Goal: Task Accomplishment & Management: Complete application form

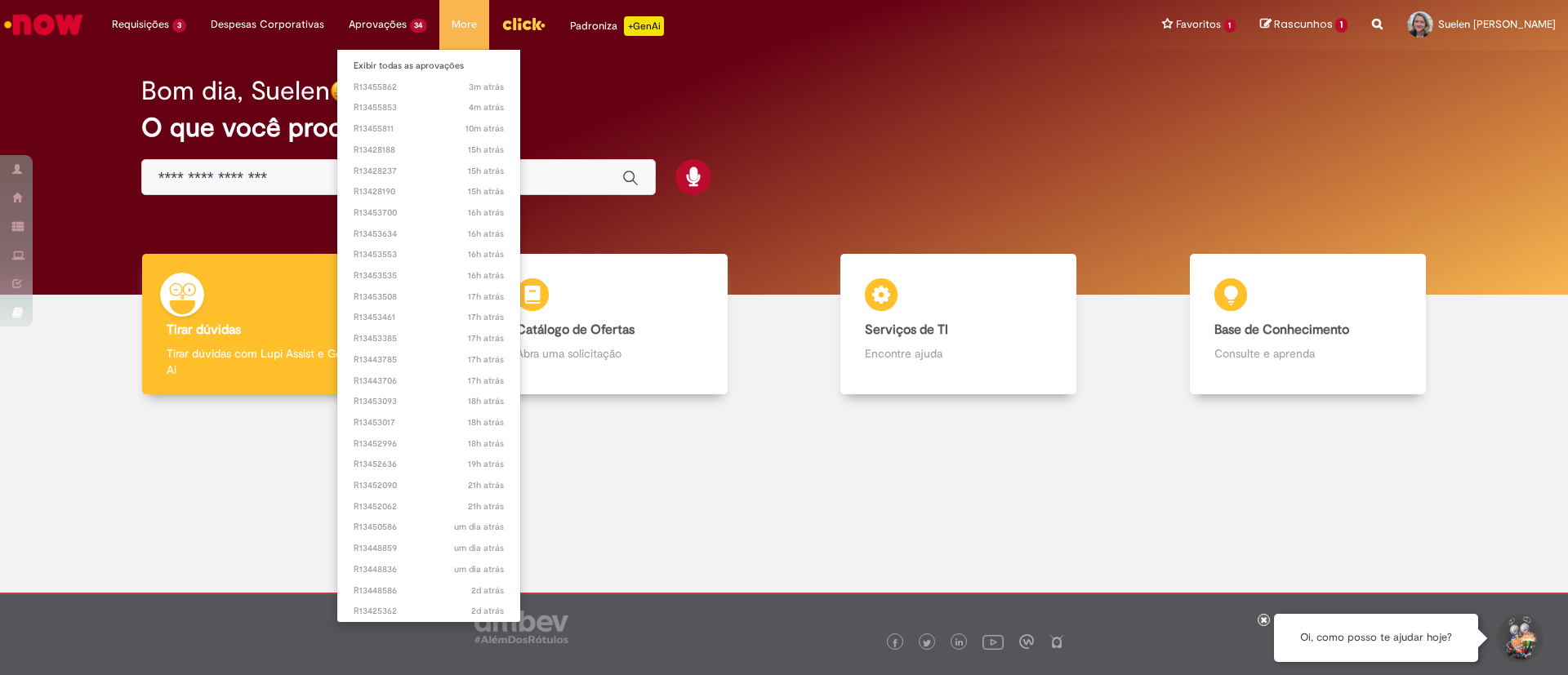
click at [390, 75] on li "3m atrás 3 minutos atrás R13455862" at bounding box center [429, 86] width 184 height 21
click at [389, 72] on link "Exibir todas as aprovações" at bounding box center [429, 66] width 184 height 18
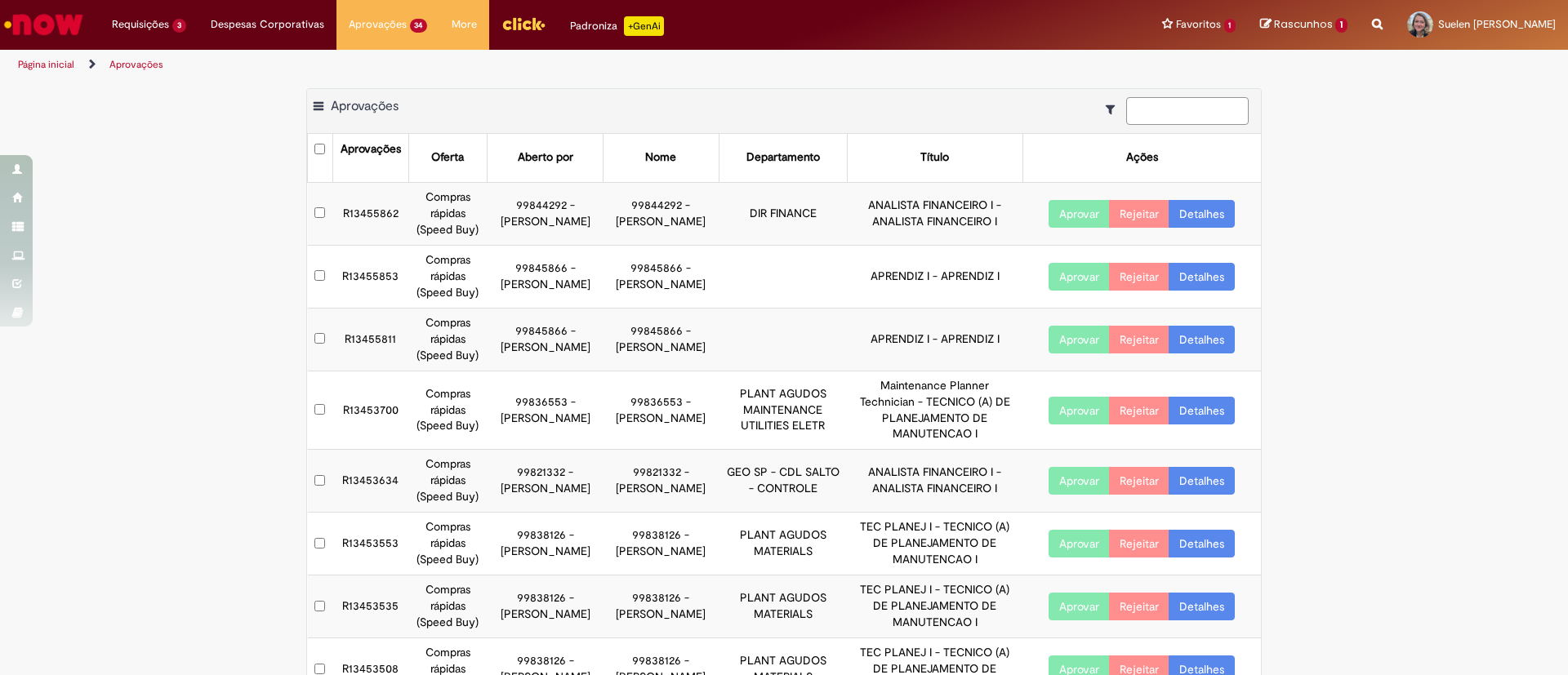
click at [1209, 99] on input at bounding box center [1187, 111] width 123 height 27
paste input "*********"
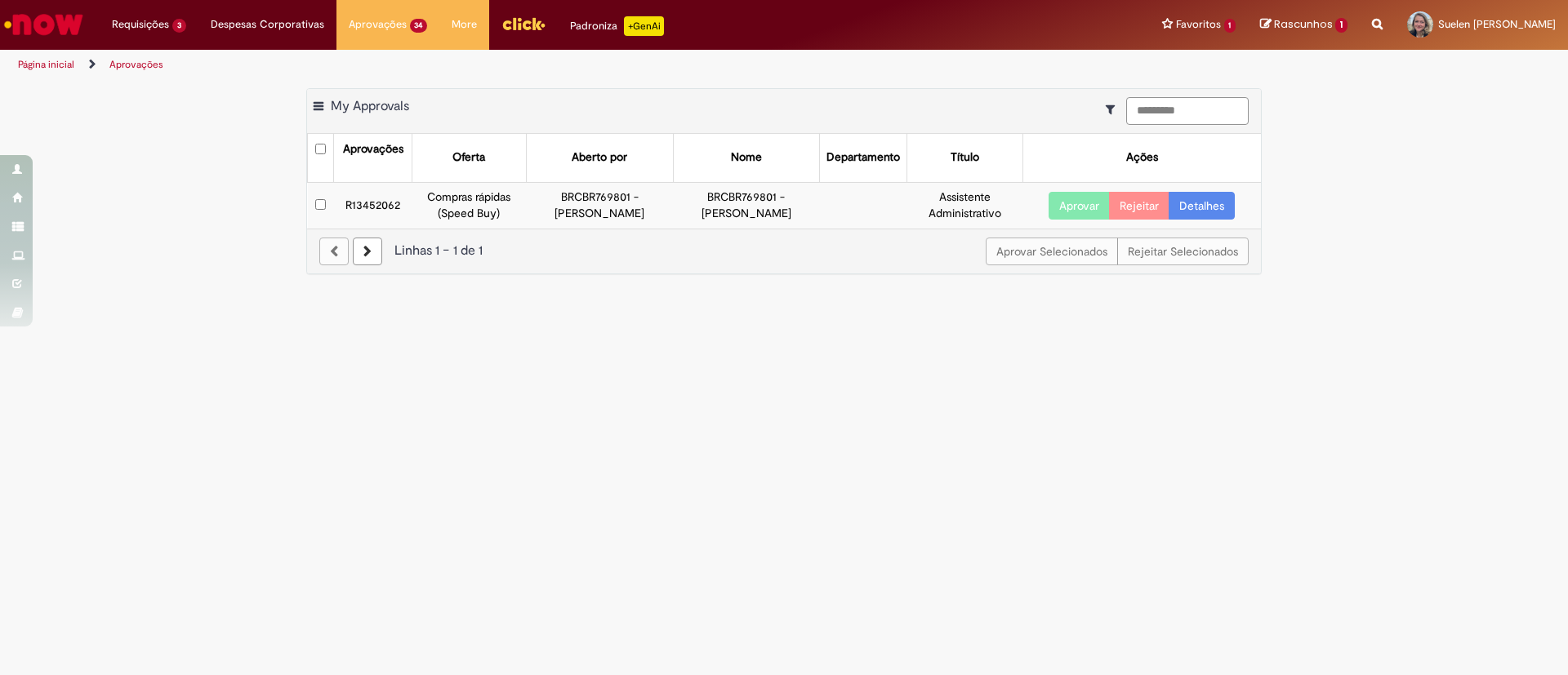
type input "*********"
click at [1075, 201] on button "Aprovar" at bounding box center [1079, 206] width 61 height 27
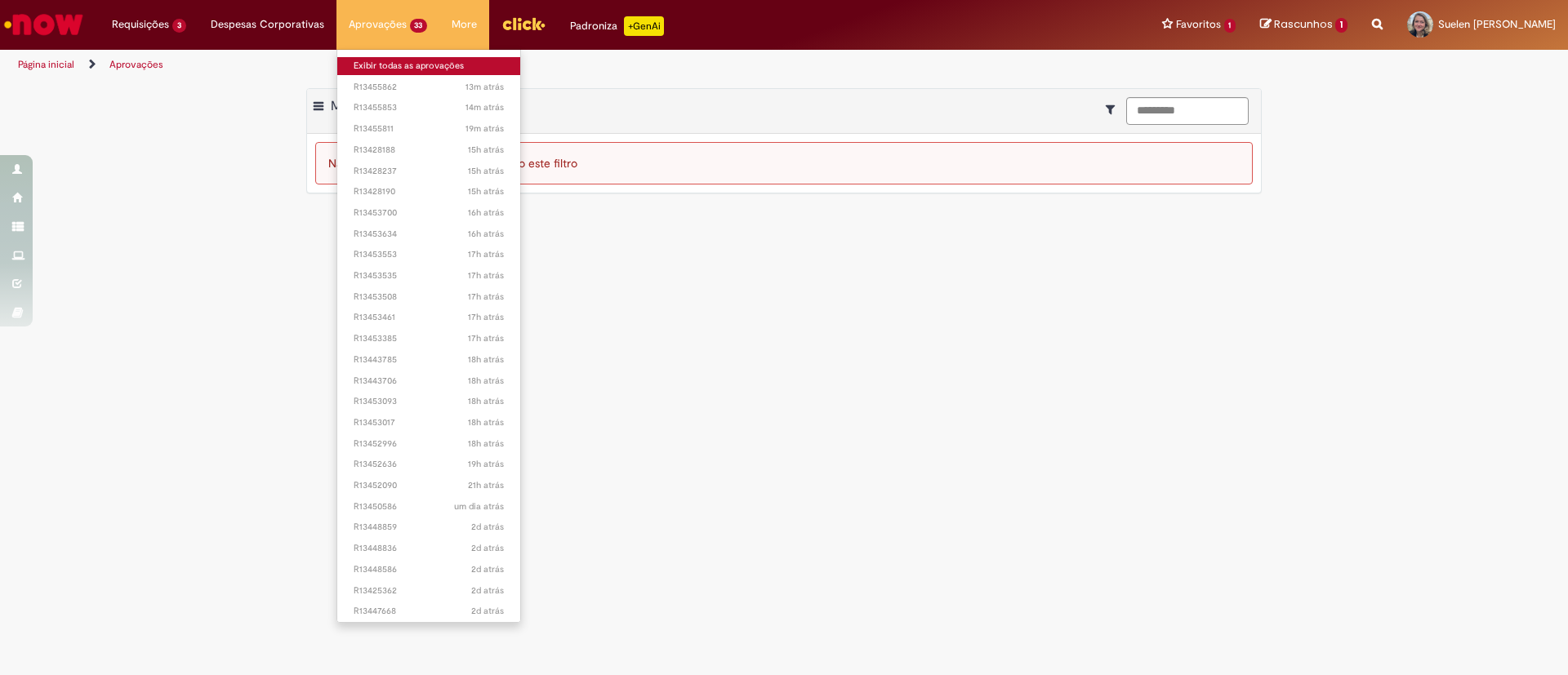
drag, startPoint x: 379, startPoint y: 66, endPoint x: 387, endPoint y: 67, distance: 8.1
click at [378, 66] on link "Exibir todas as aprovações" at bounding box center [429, 66] width 184 height 18
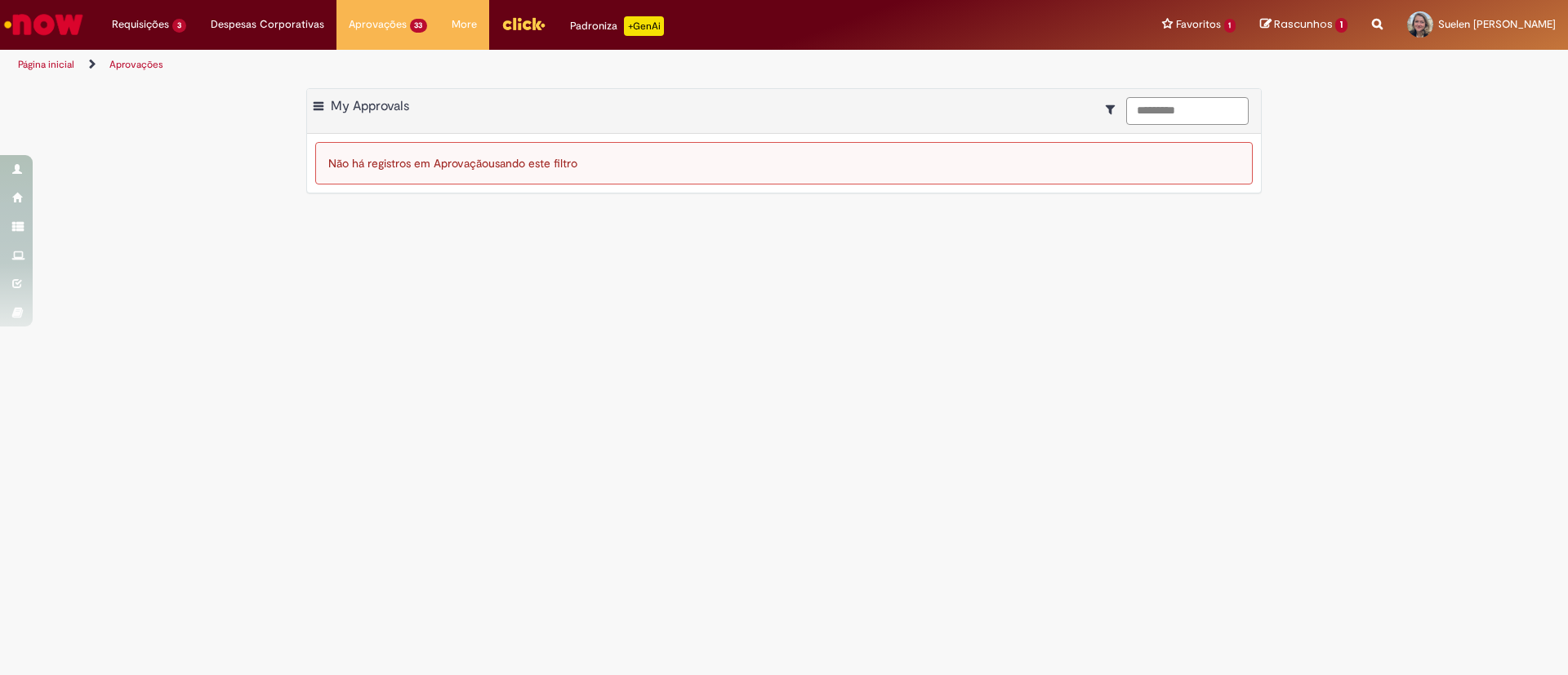
drag, startPoint x: 1090, startPoint y: 116, endPoint x: 1008, endPoint y: 120, distance: 82.1
click at [1008, 120] on div "Exportar como PDF Exportar como Excel Exportar como CSV My Approvals *********" at bounding box center [784, 111] width 954 height 45
click at [1372, 168] on div "Exportar como PDF Exportar como Excel Exportar como CSV My Approvals Não há reg…" at bounding box center [784, 149] width 1568 height 122
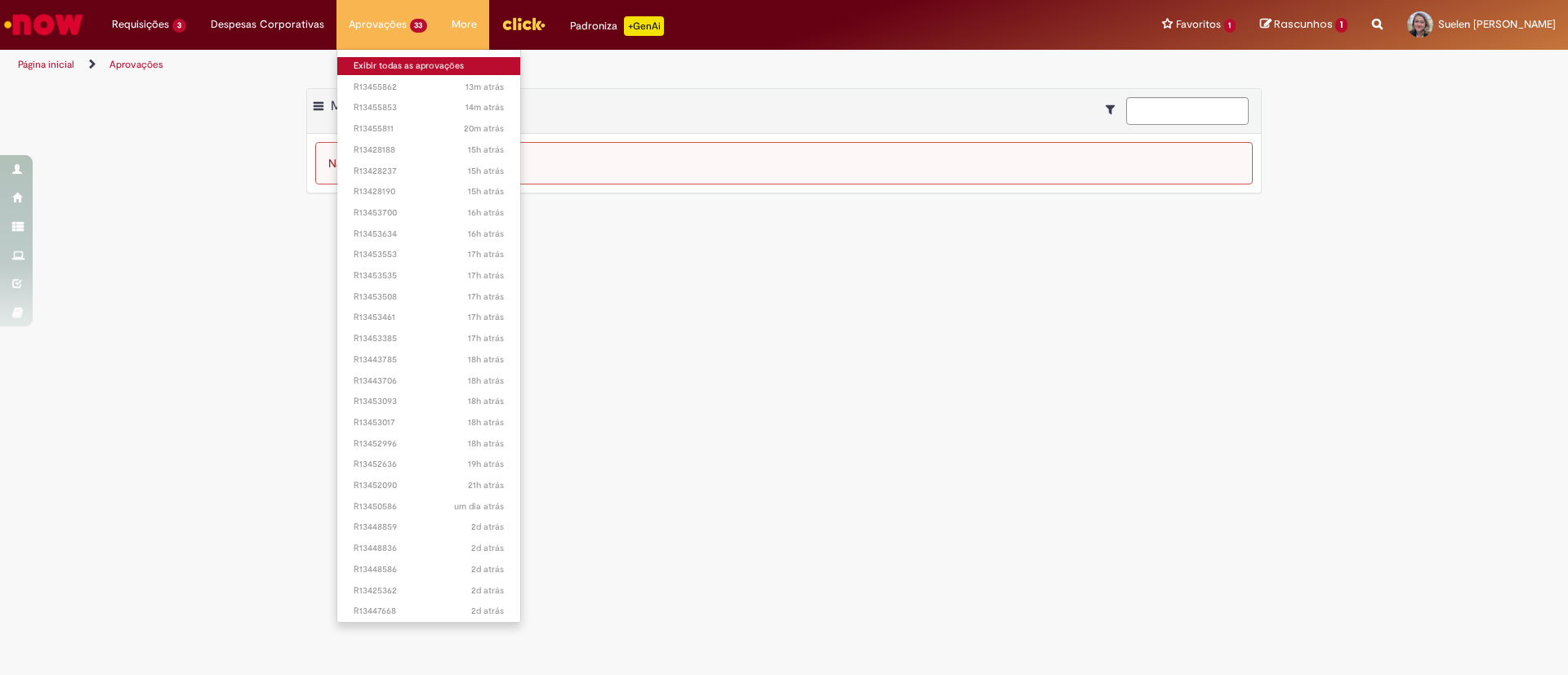
click at [385, 74] on link "Exibir todas as aprovações" at bounding box center [429, 66] width 184 height 18
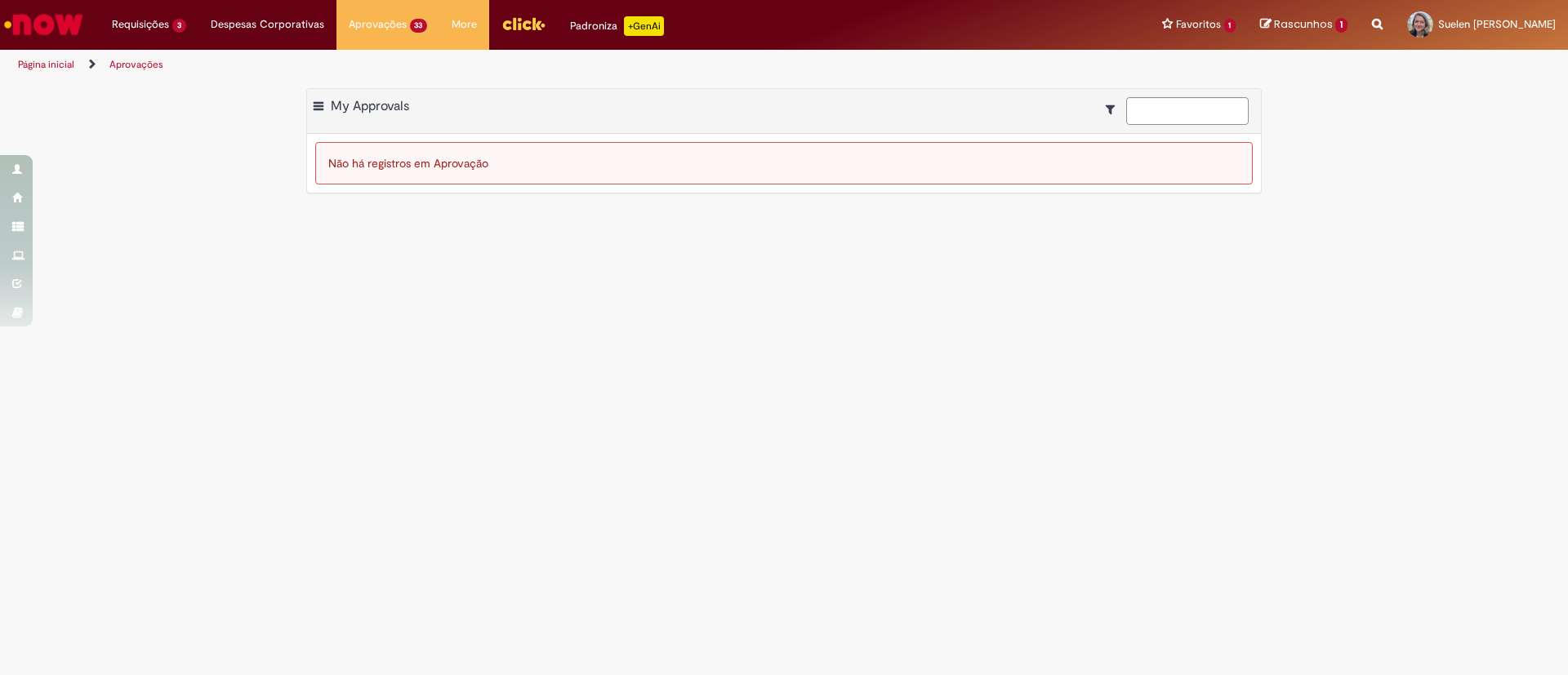
drag, startPoint x: 405, startPoint y: 69, endPoint x: 253, endPoint y: 50, distance: 153.2
click at [0, 0] on link "Exibir todas as aprovações" at bounding box center [0, 0] width 0 height 0
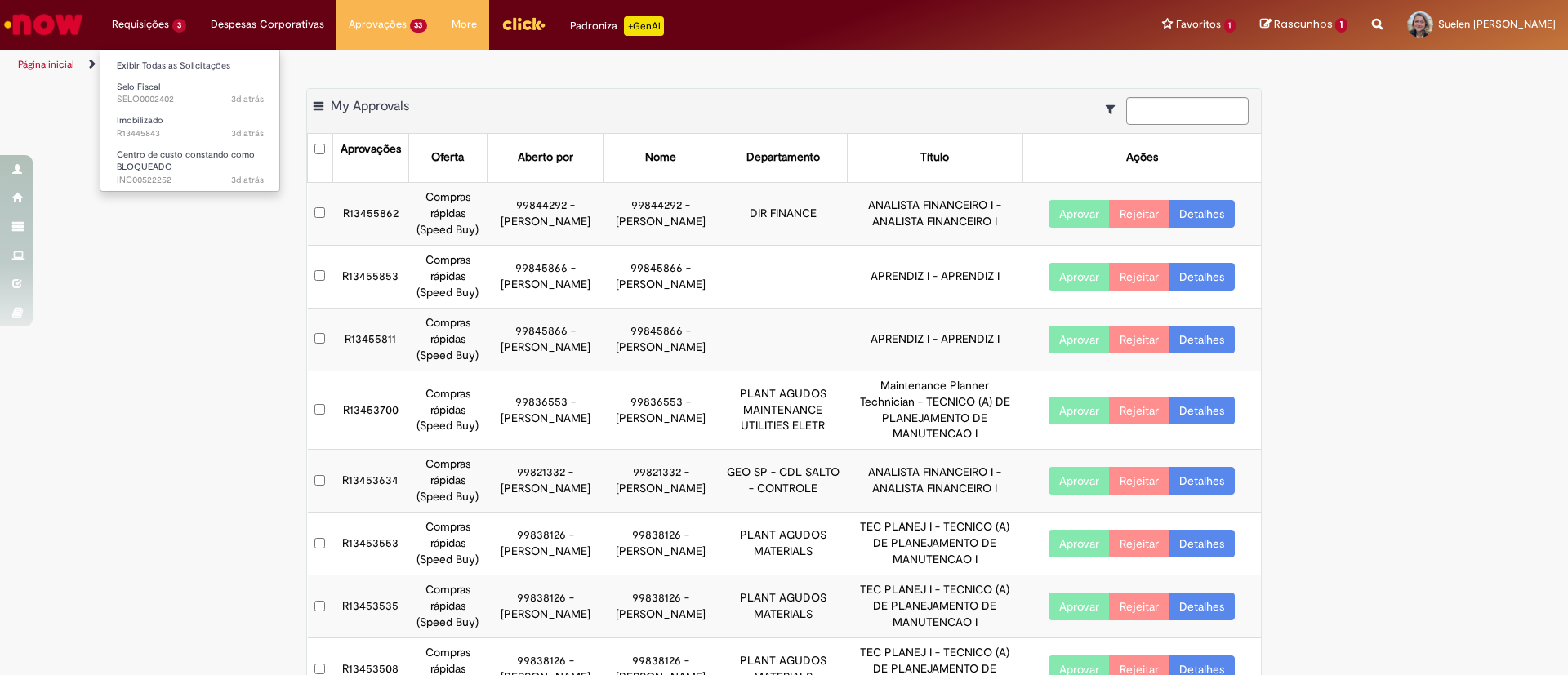
click at [150, 36] on li "Requisições 3 Exibir Todas as Solicitações Selo Fiscal 3d atrás 3 dias atrás SE…" at bounding box center [148, 24] width 99 height 49
click at [183, 167] on link "Centro de custo constando como BLOQUEADO 3d atrás 3 dias atrás INC00522252" at bounding box center [190, 163] width 179 height 35
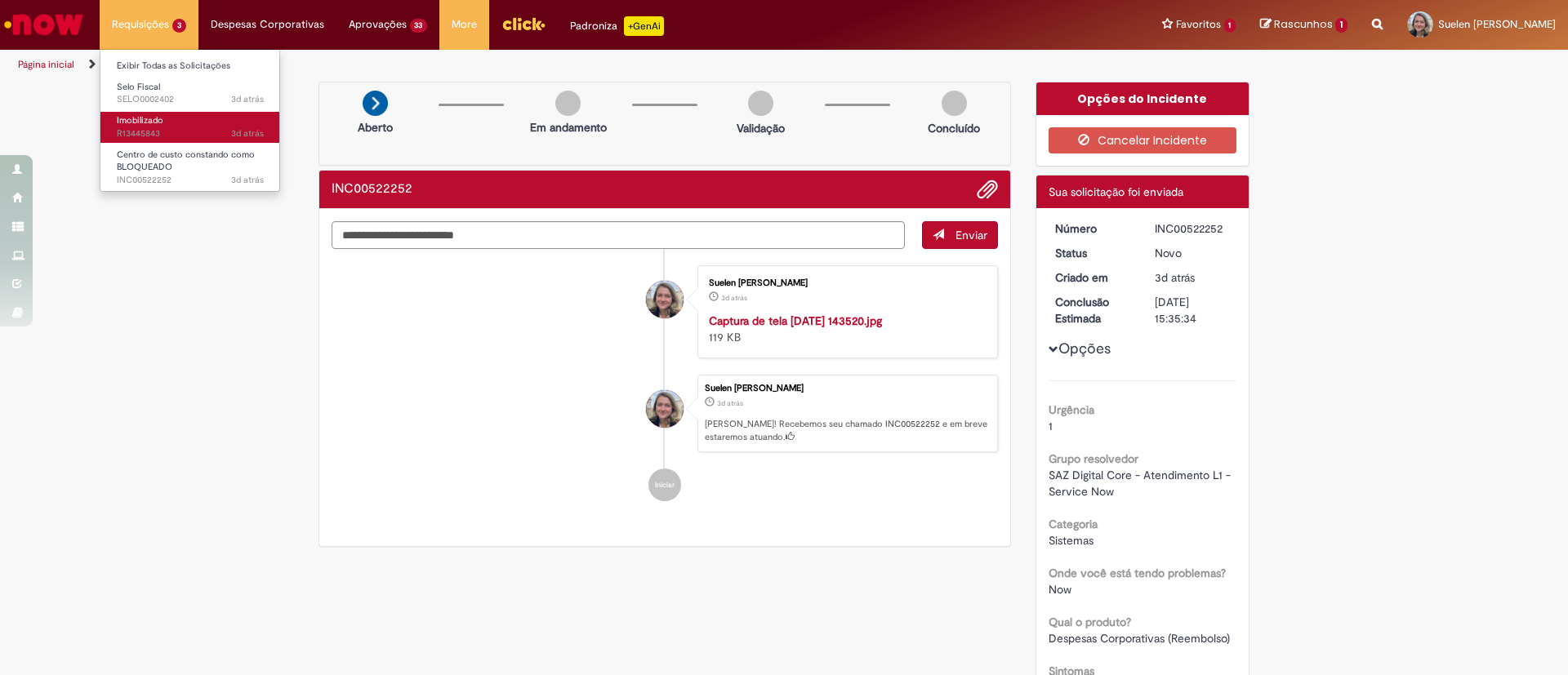
click at [164, 117] on link "Imobilizado 3d atrás 3 dias atrás R13445843" at bounding box center [190, 126] width 179 height 30
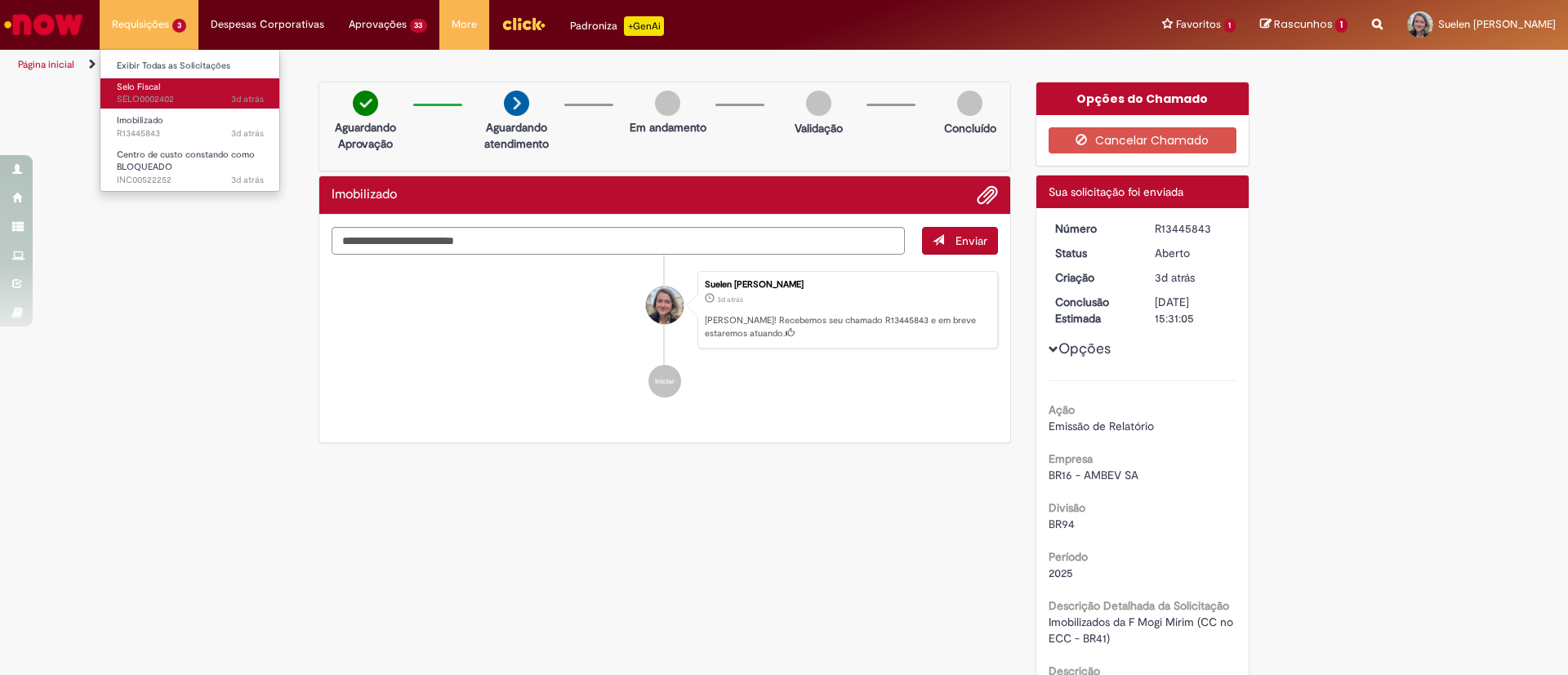
click at [173, 93] on span "3d atrás 3 dias atrás SELO0002402" at bounding box center [190, 99] width 147 height 13
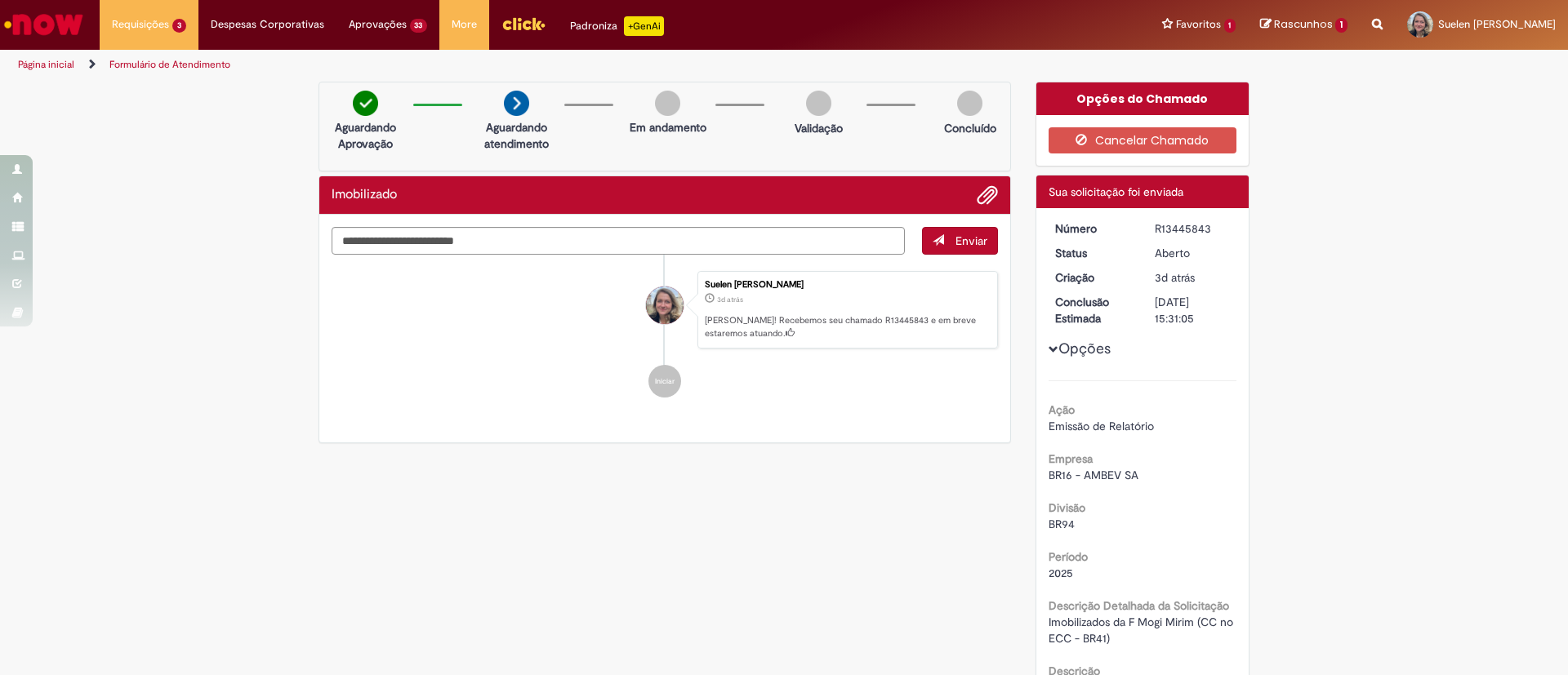
click at [1468, 373] on div "Verificar Código de Barras Aguardando Aprovação Aguardando atendimento Em andam…" at bounding box center [784, 480] width 1568 height 799
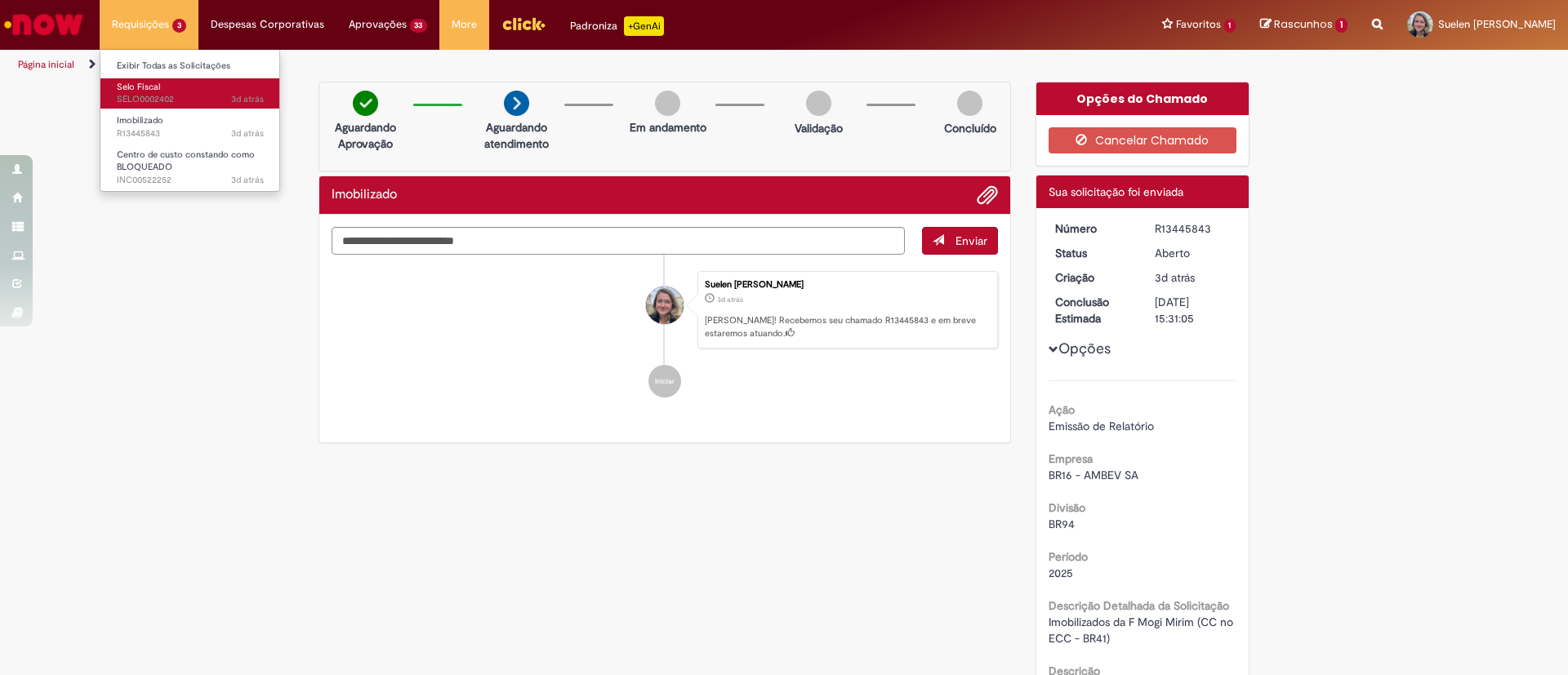
click at [156, 88] on span "Selo Fiscal" at bounding box center [138, 87] width 43 height 12
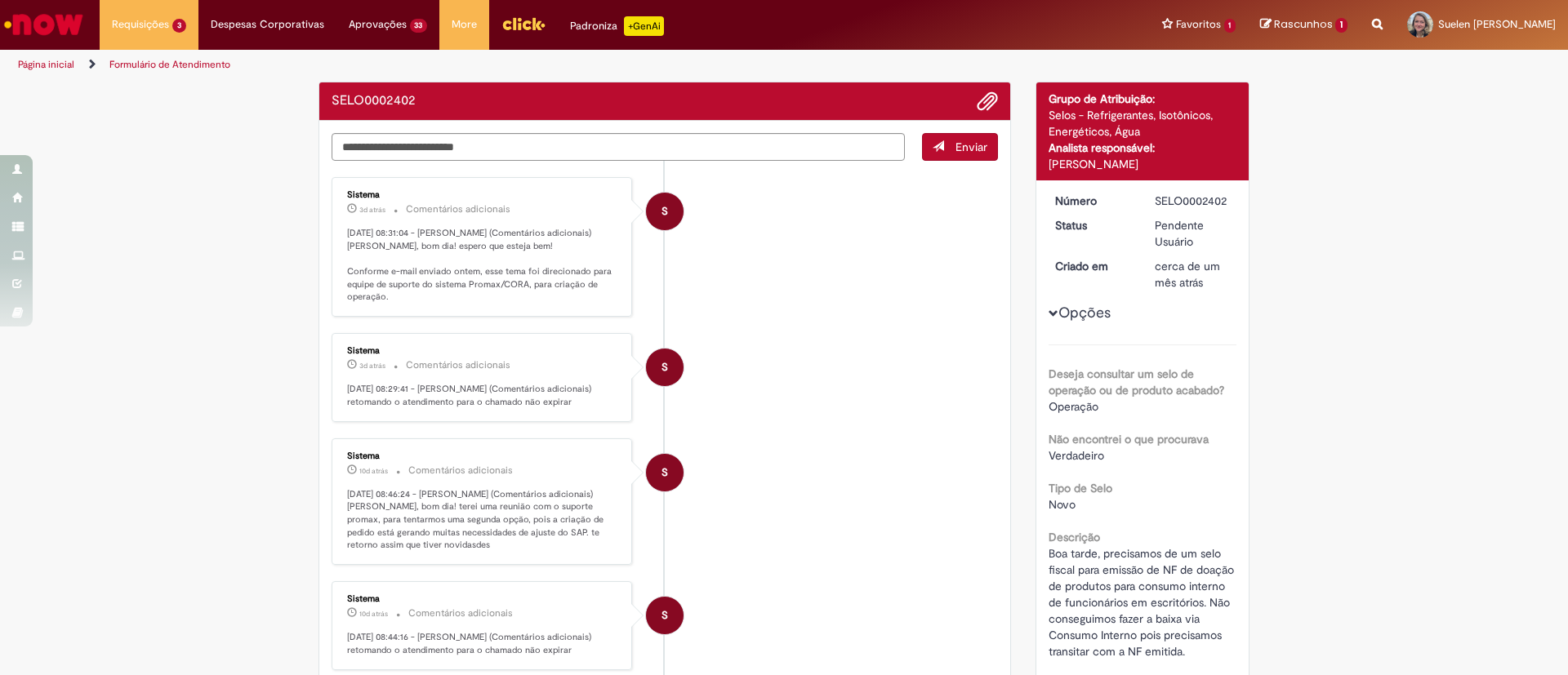
click at [870, 316] on li "S Sistema 3d atrás 3 dias atrás Comentários adicionais 26/08/2025 08:31:04 - Ma…" at bounding box center [664, 247] width 667 height 140
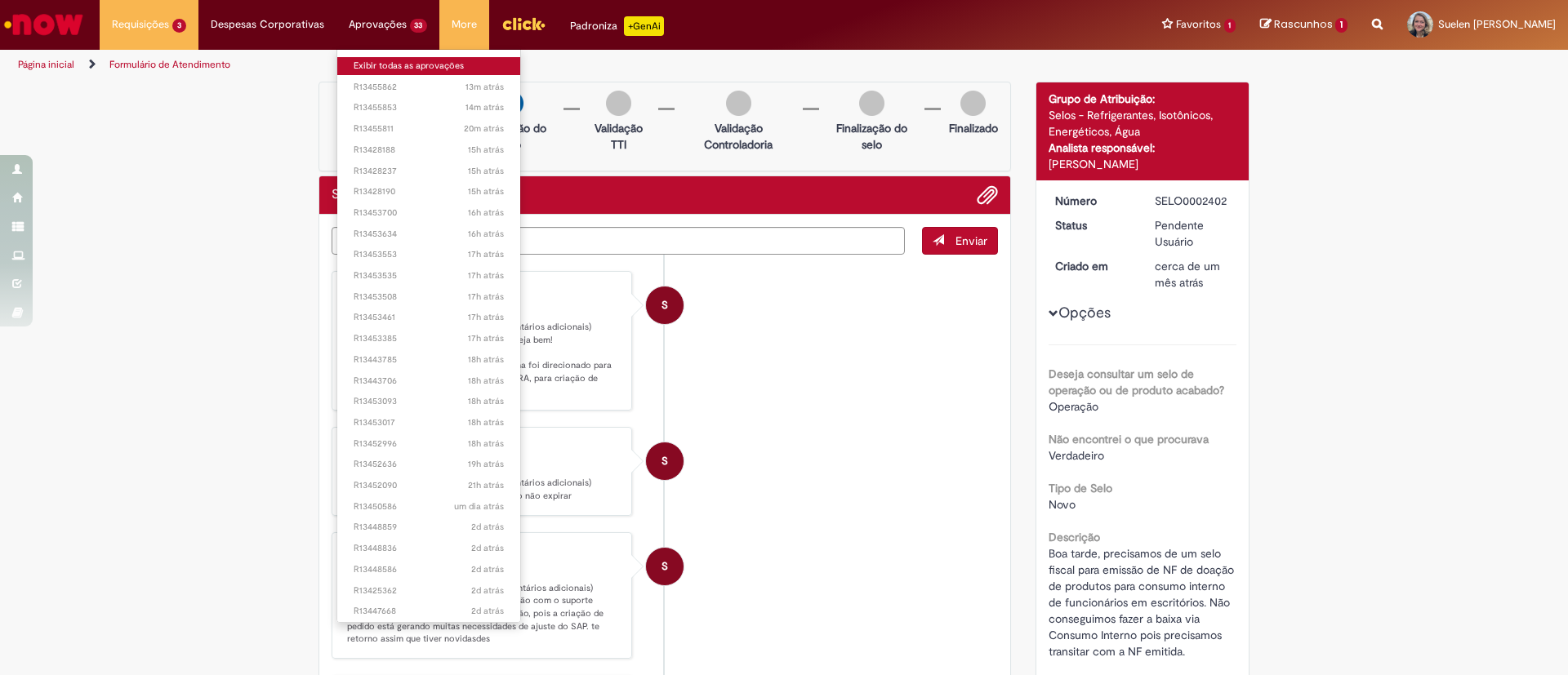
click at [403, 69] on link "Exibir todas as aprovações" at bounding box center [429, 66] width 184 height 18
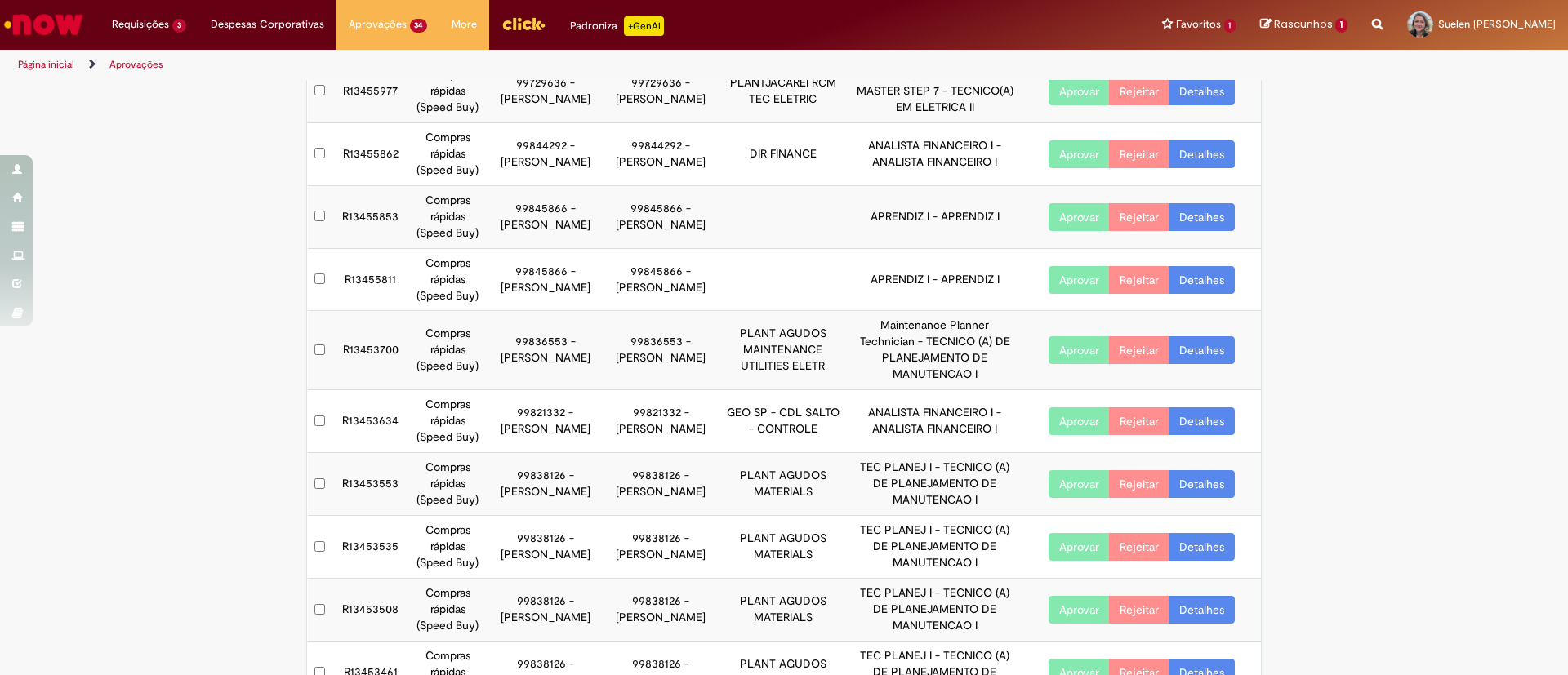
scroll to position [213, 0]
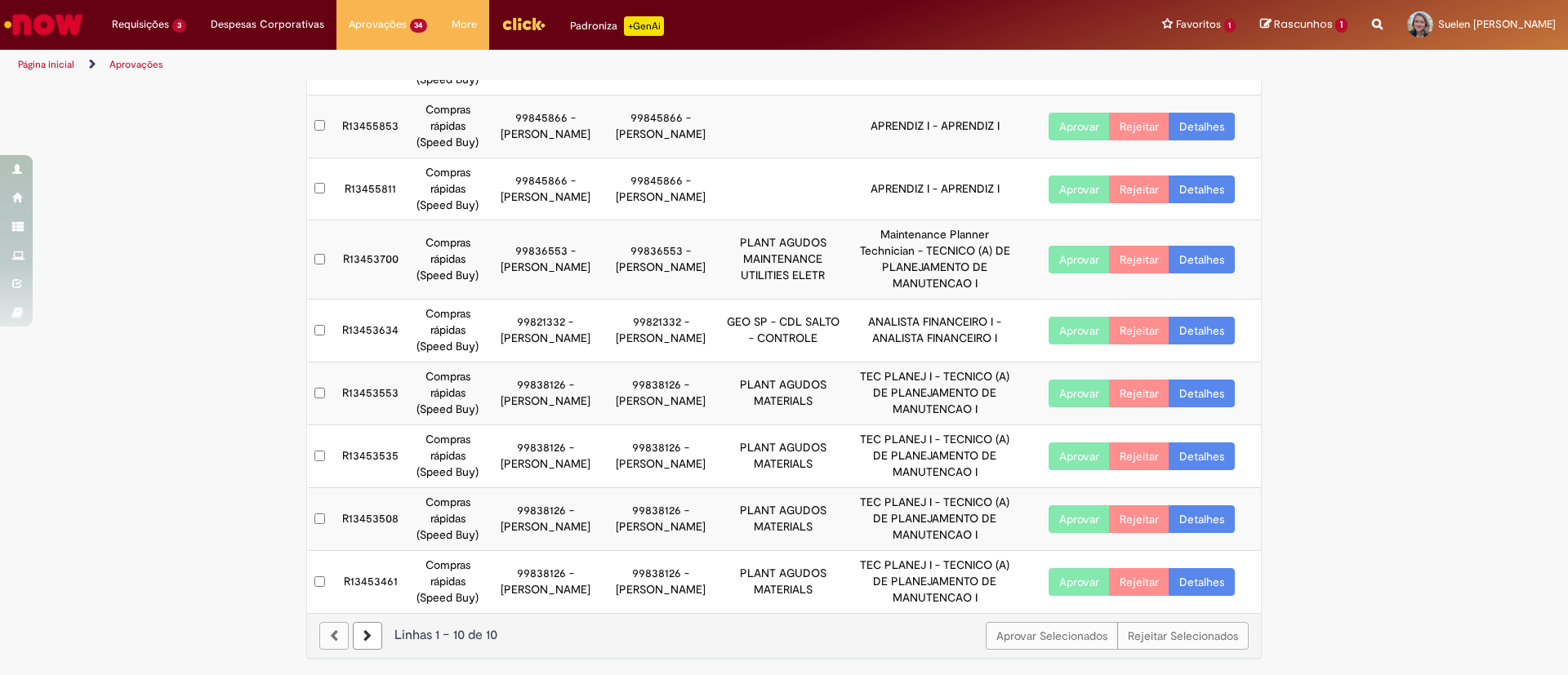
click at [366, 633] on link at bounding box center [367, 636] width 29 height 27
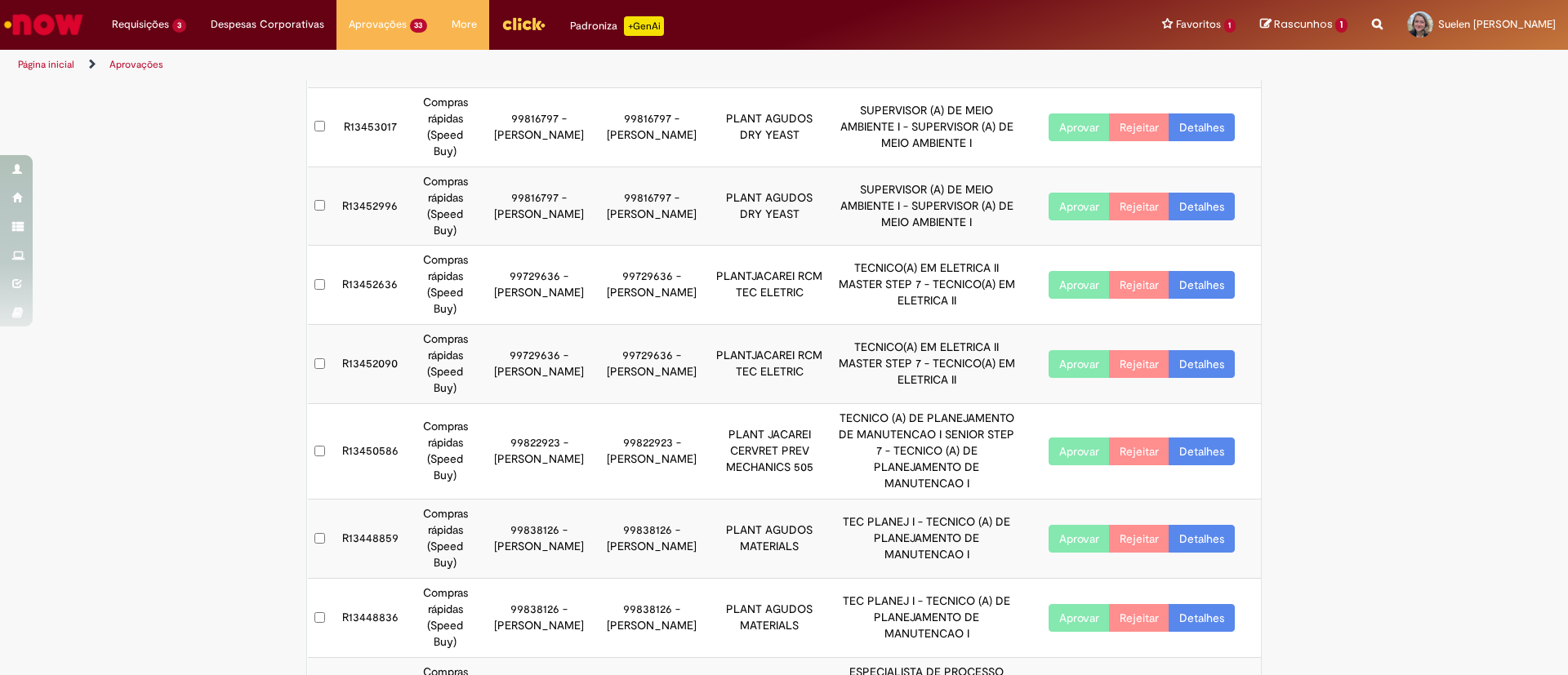
scroll to position [229, 0]
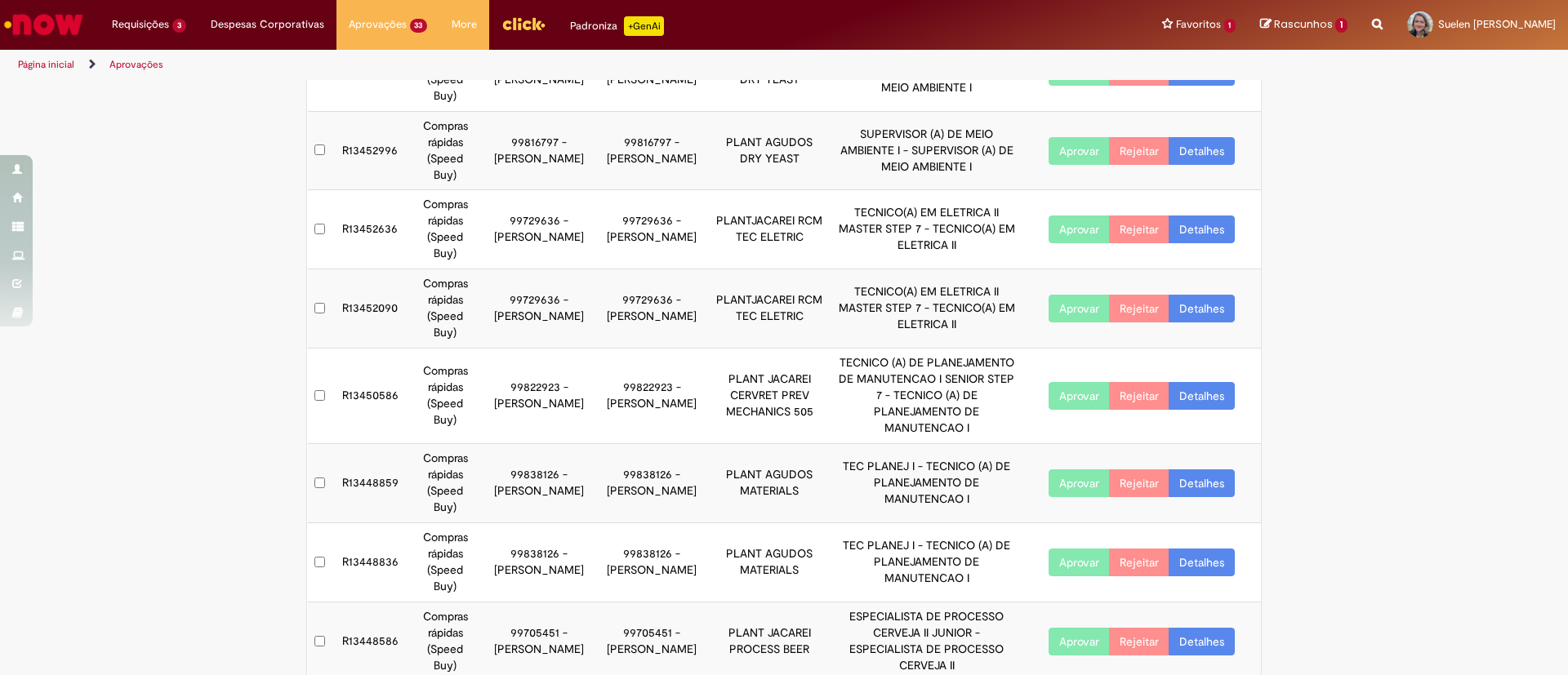
click at [44, 20] on img "Ir para a Homepage" at bounding box center [44, 25] width 84 height 33
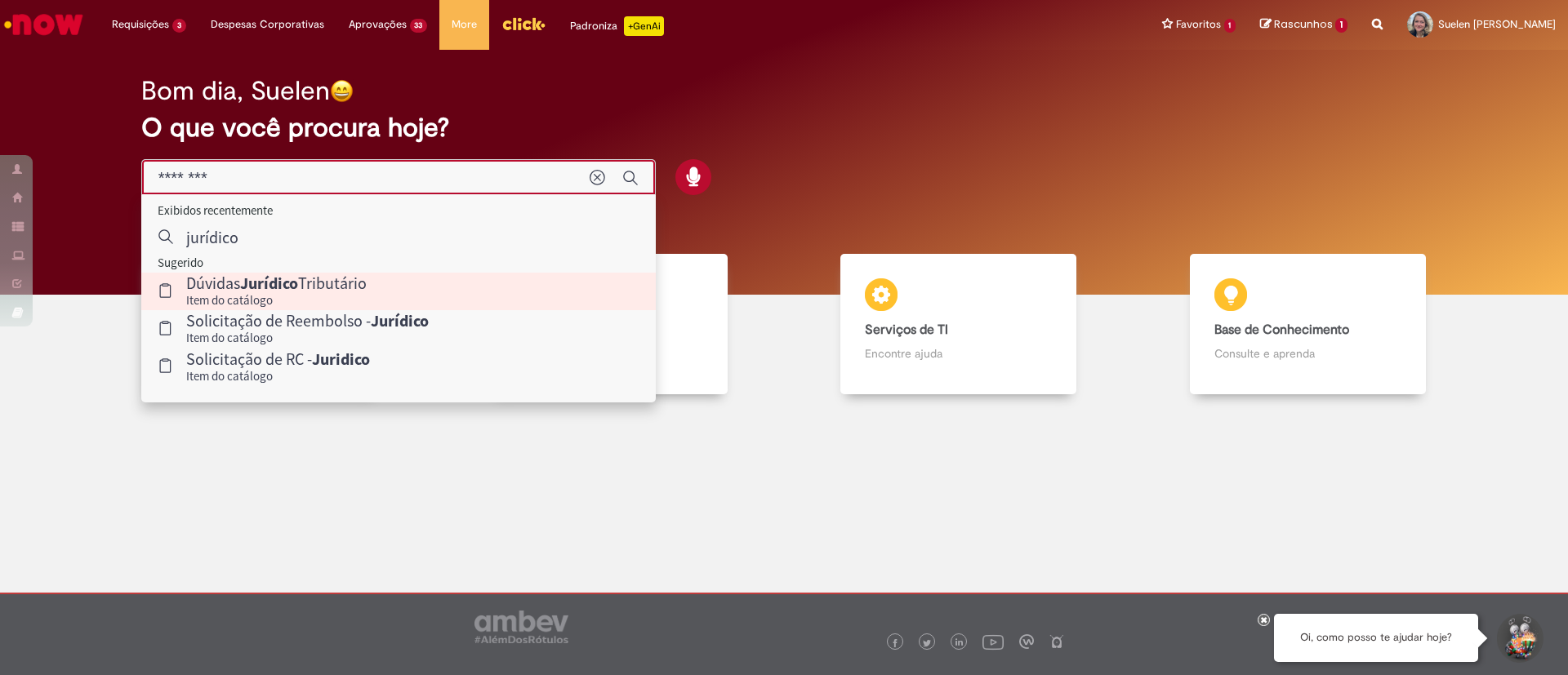
type input "********"
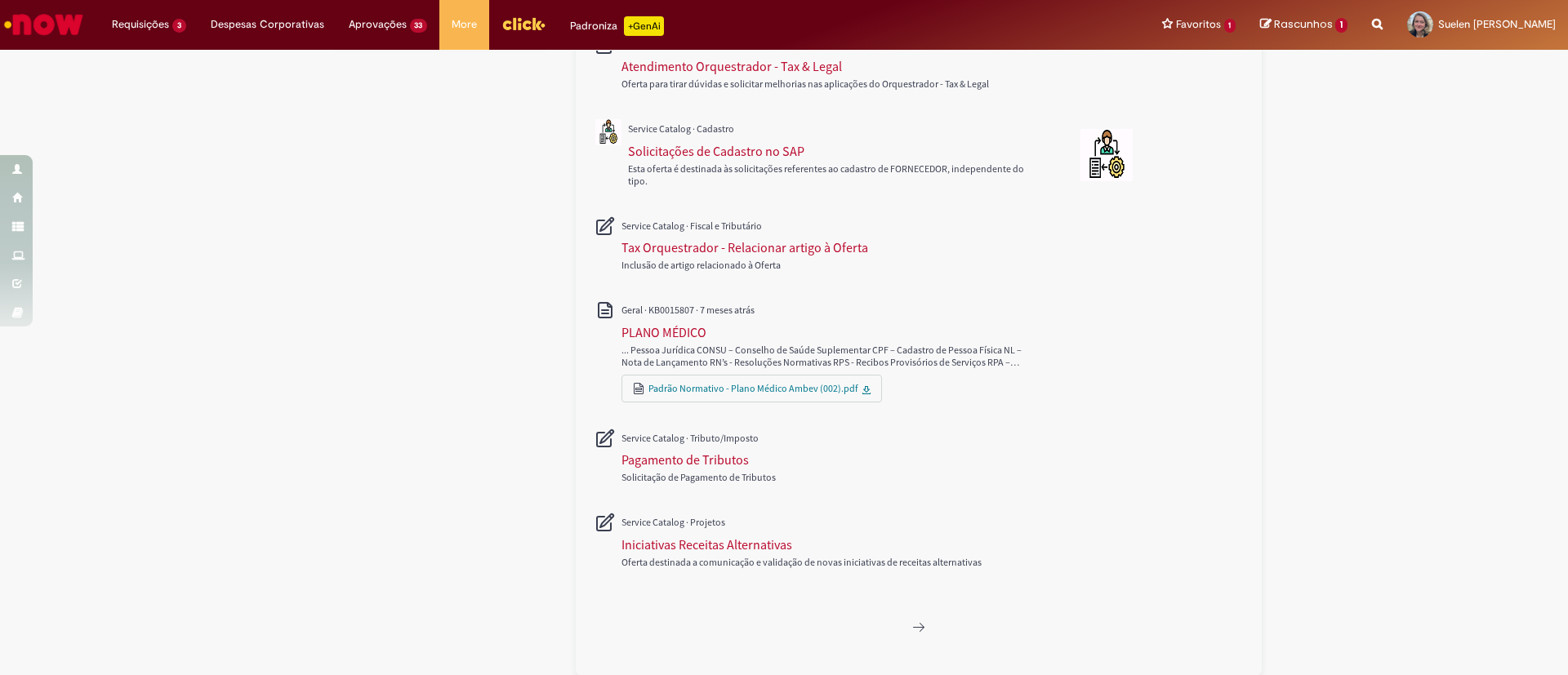
scroll to position [662, 0]
click at [911, 634] on button "Próxima página, 2" at bounding box center [918, 626] width 26 height 26
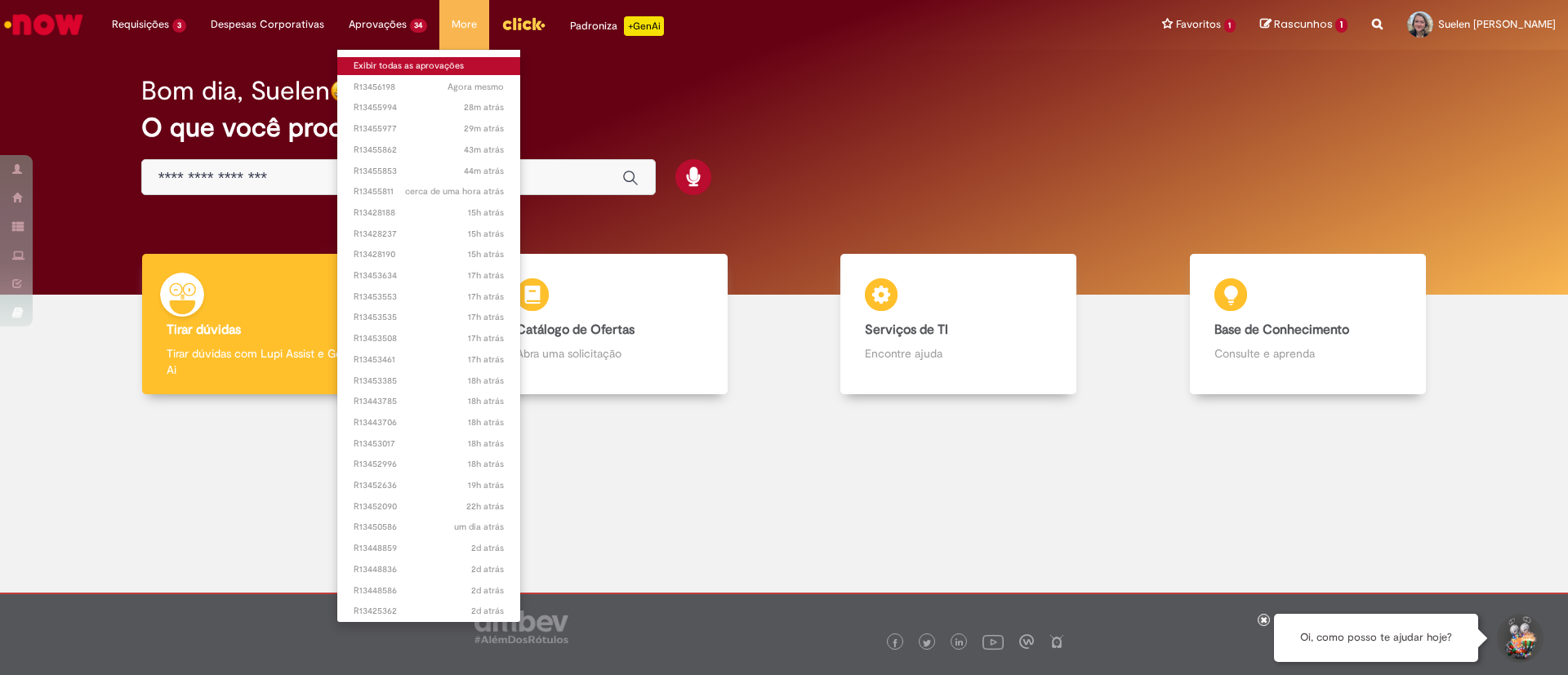
click at [388, 62] on link "Exibir todas as aprovações" at bounding box center [429, 66] width 184 height 18
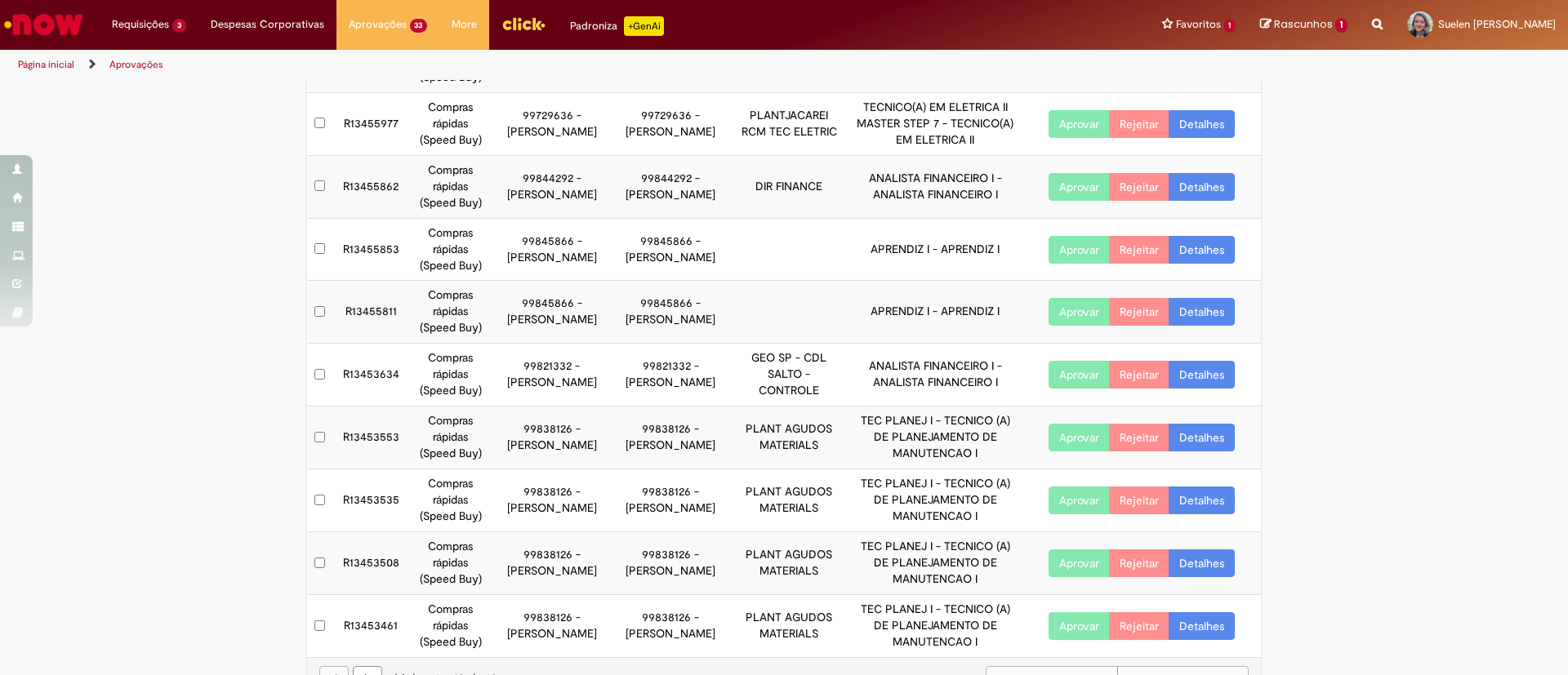
scroll to position [196, 0]
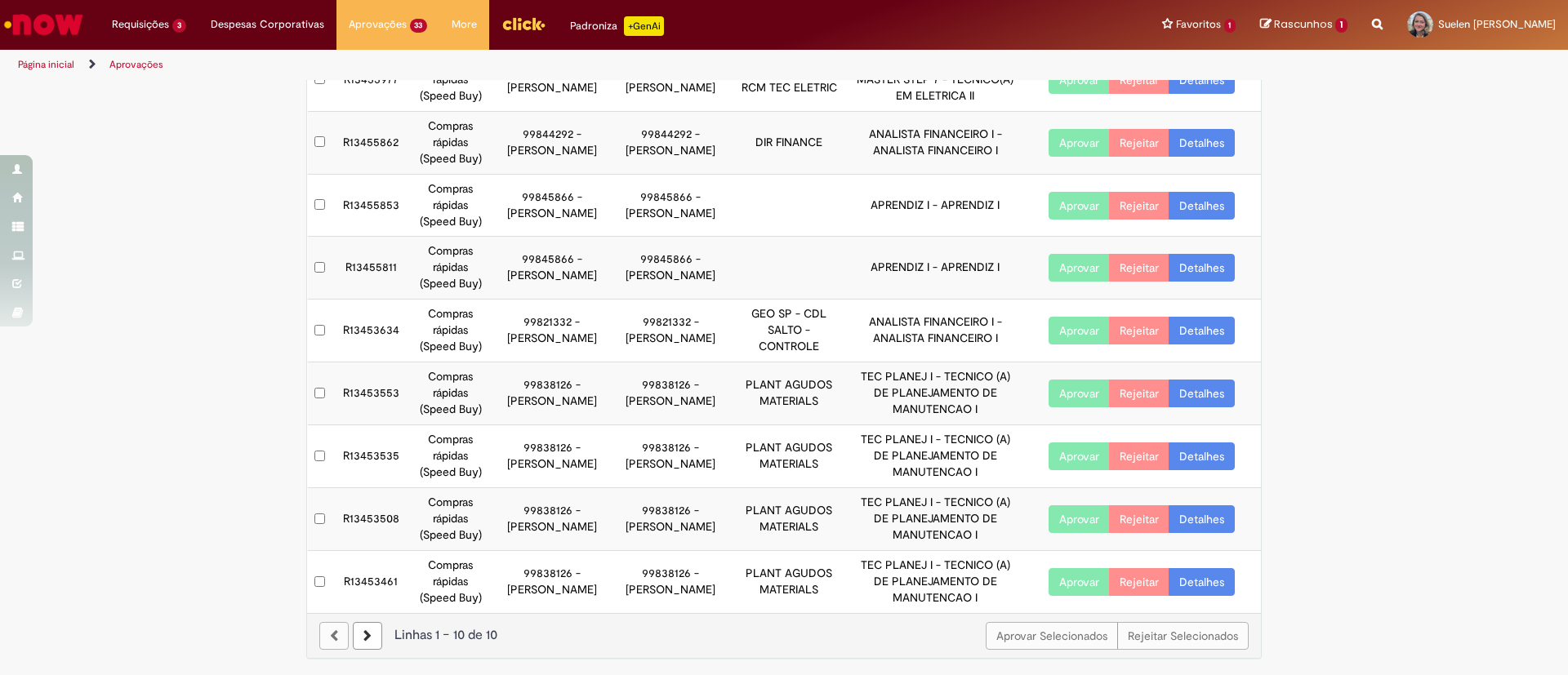
click at [366, 633] on link at bounding box center [367, 636] width 29 height 27
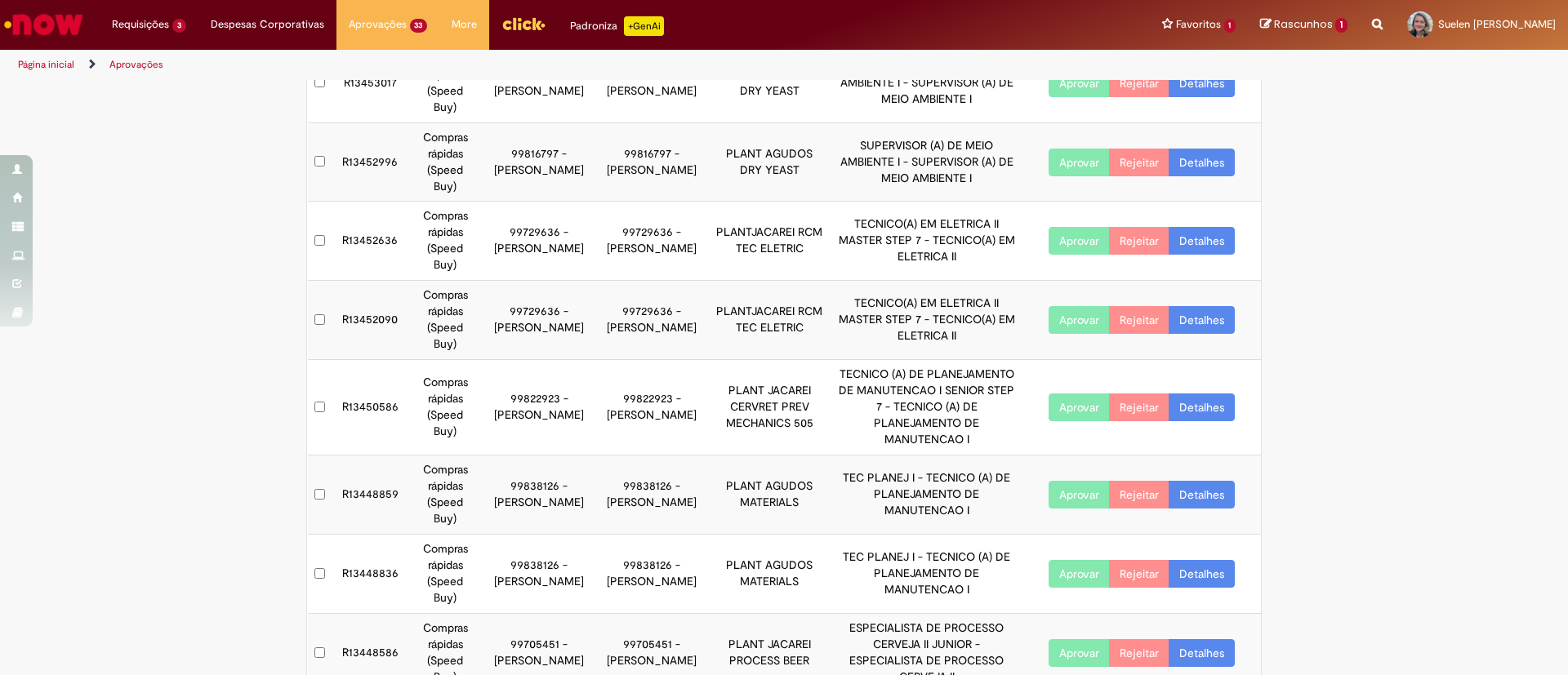
scroll to position [229, 0]
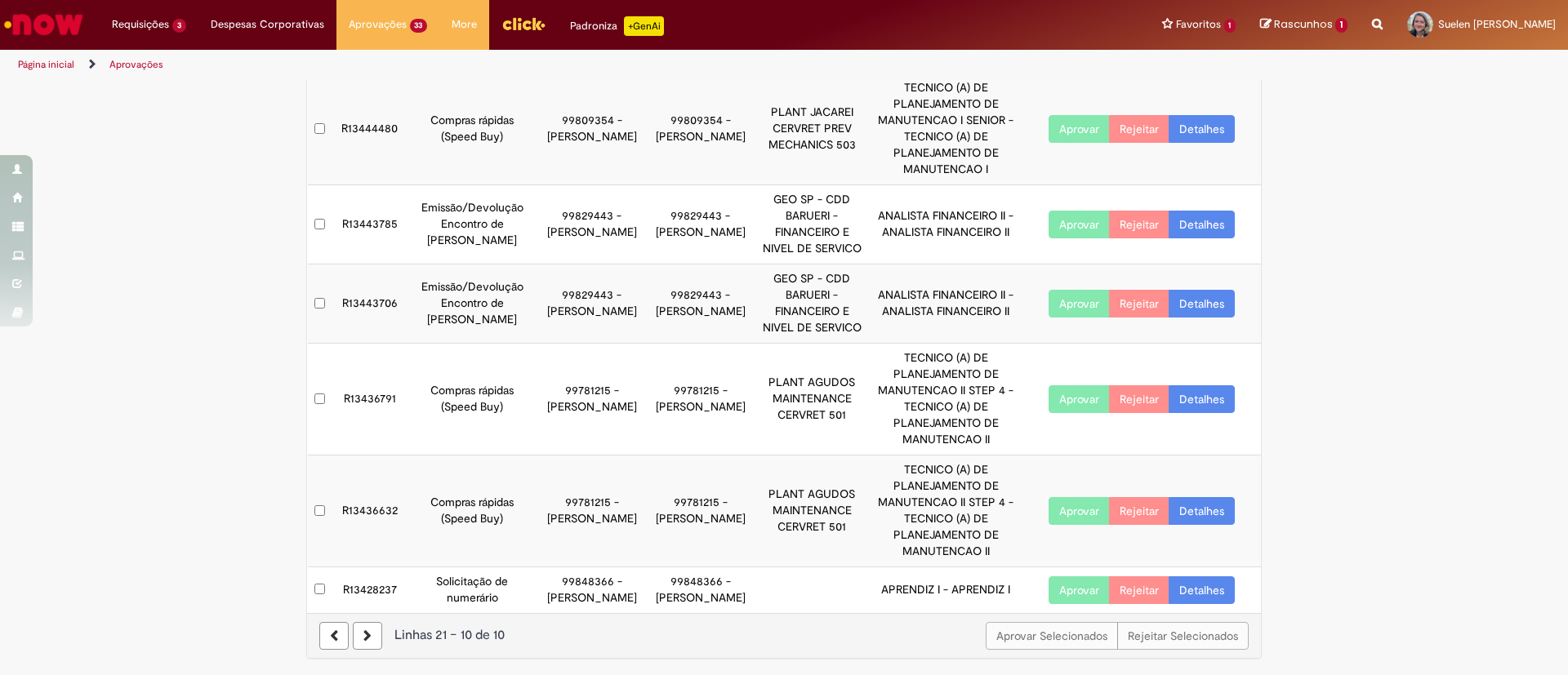
scroll to position [523, 0]
click at [1061, 576] on button "Aprovar" at bounding box center [1079, 590] width 61 height 27
click at [1056, 576] on button "Aprovar" at bounding box center [1079, 590] width 61 height 27
click at [1056, 576] on button "Aprovar" at bounding box center [1079, 590] width 61 height 27
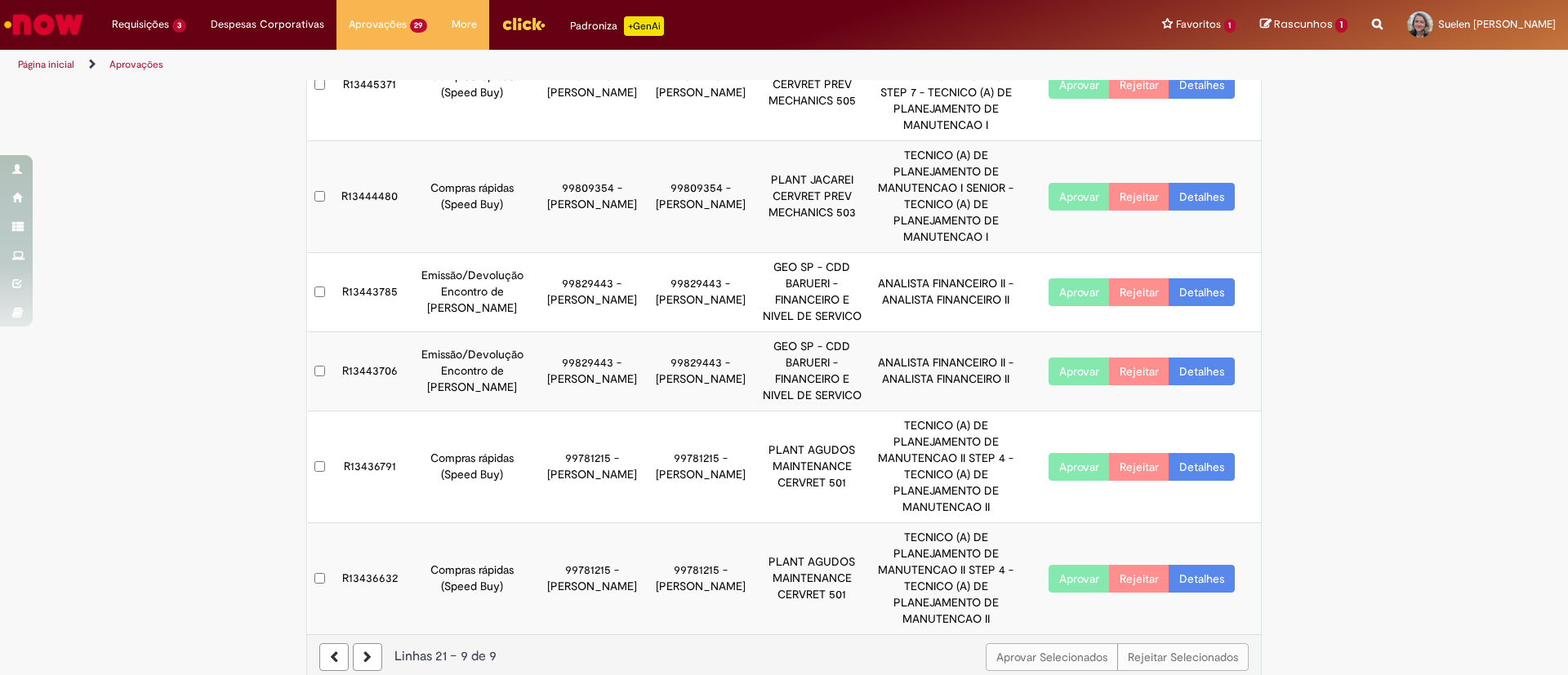
scroll to position [444, 0]
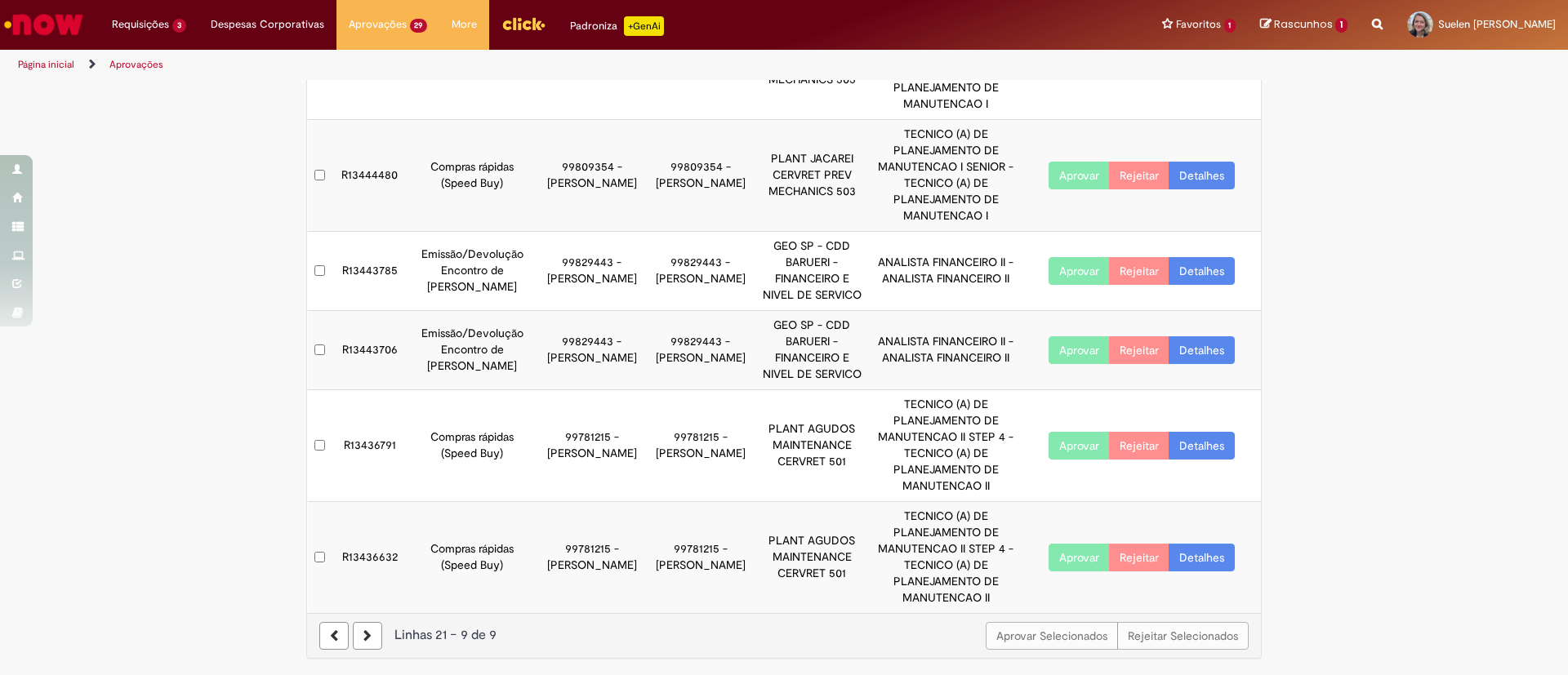
click at [374, 641] on div "Linhas 21 − 9 de 9" at bounding box center [784, 636] width 929 height 19
click at [367, 642] on link at bounding box center [367, 636] width 29 height 27
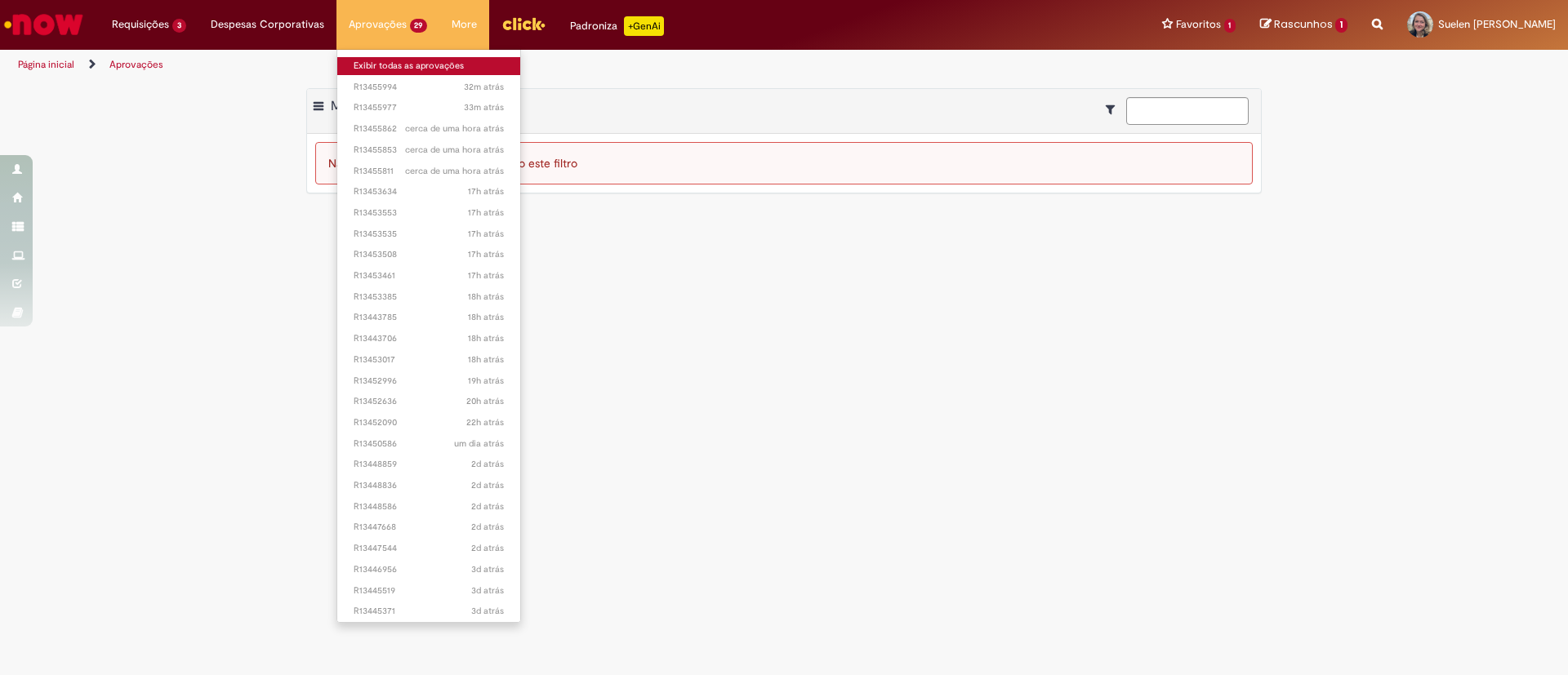
click at [378, 62] on link "Exibir todas as aprovações" at bounding box center [429, 66] width 184 height 18
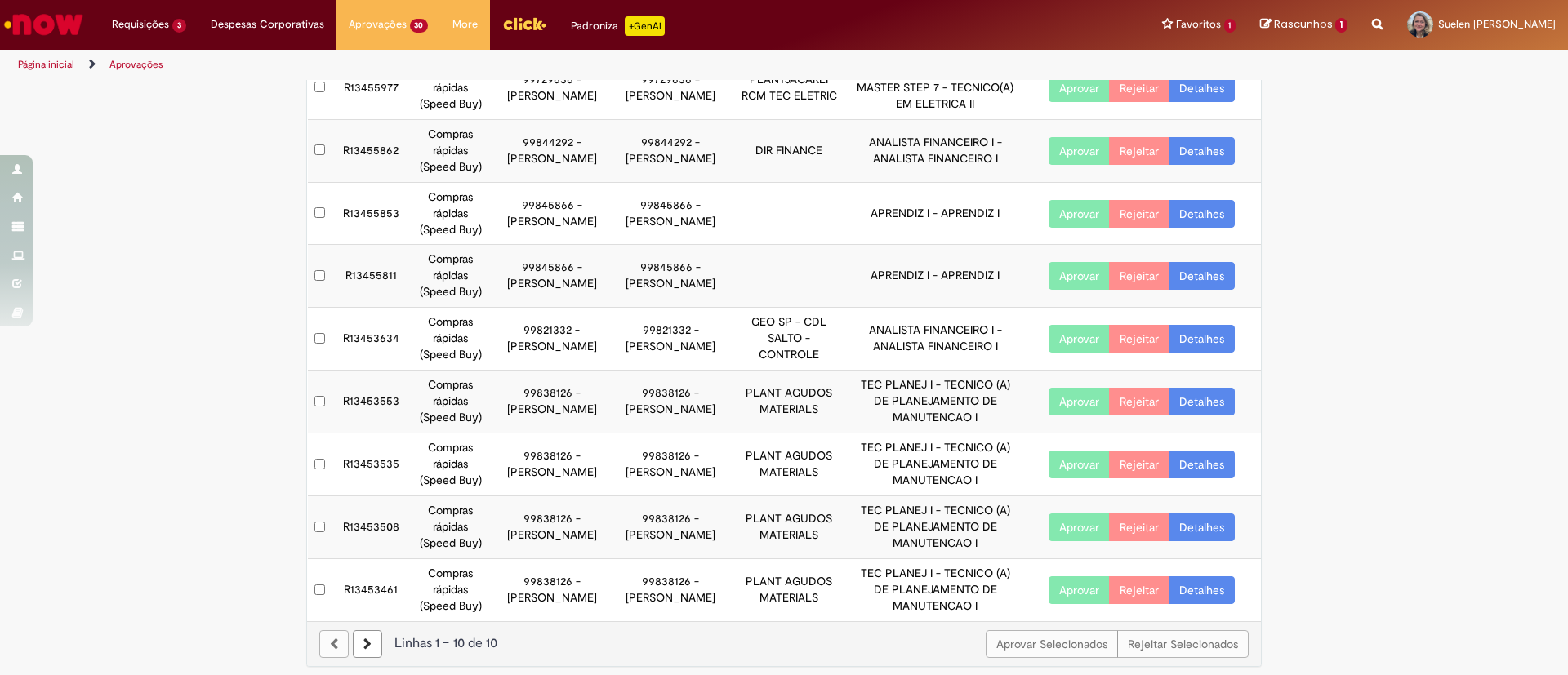
scroll to position [196, 0]
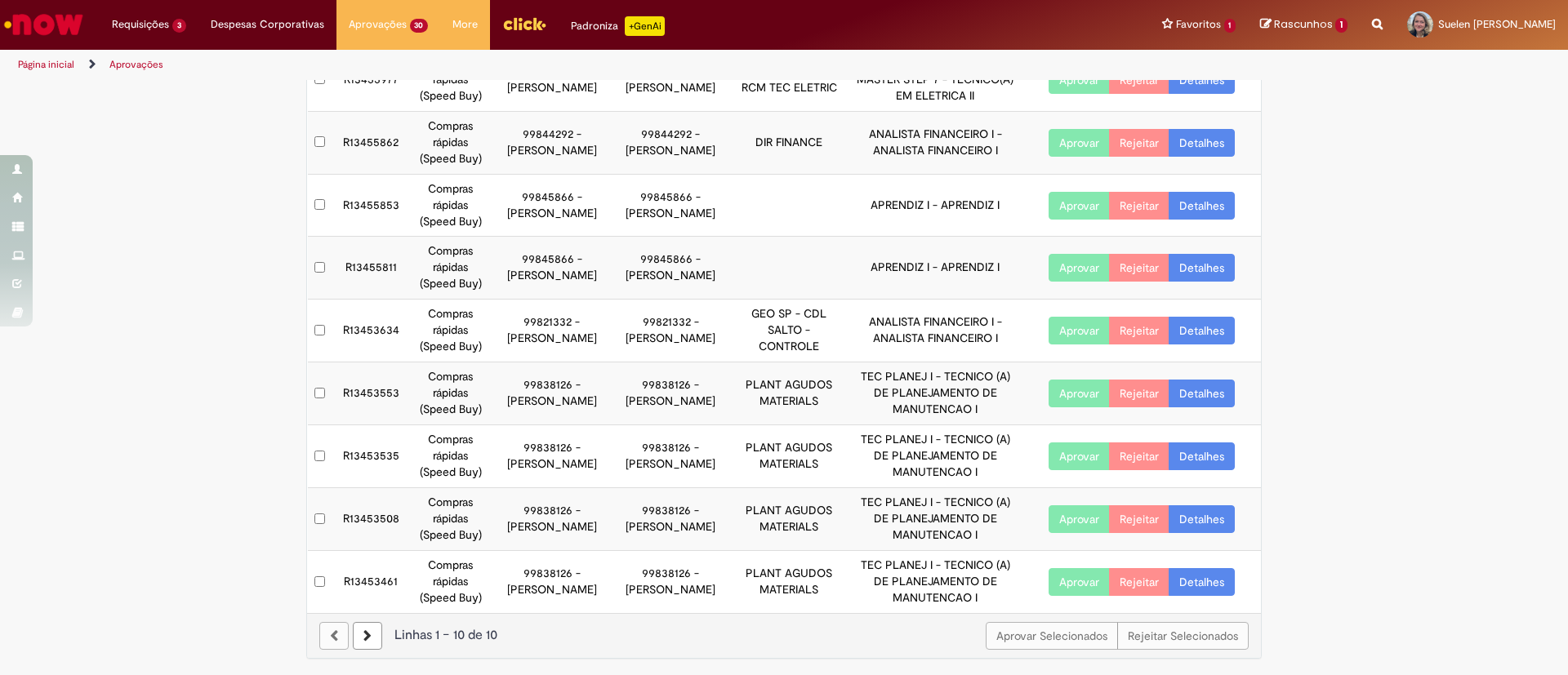
click at [363, 630] on icon at bounding box center [367, 636] width 9 height 11
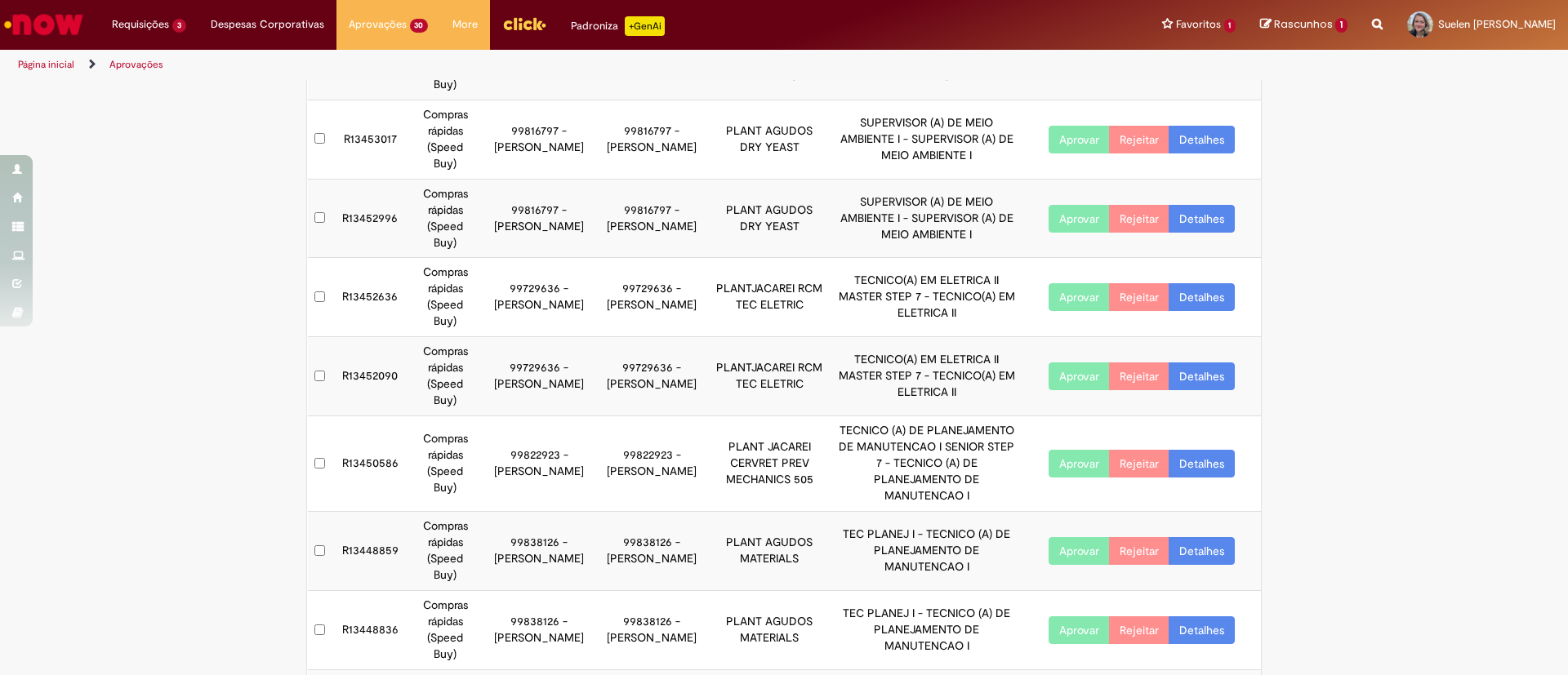
scroll to position [229, 0]
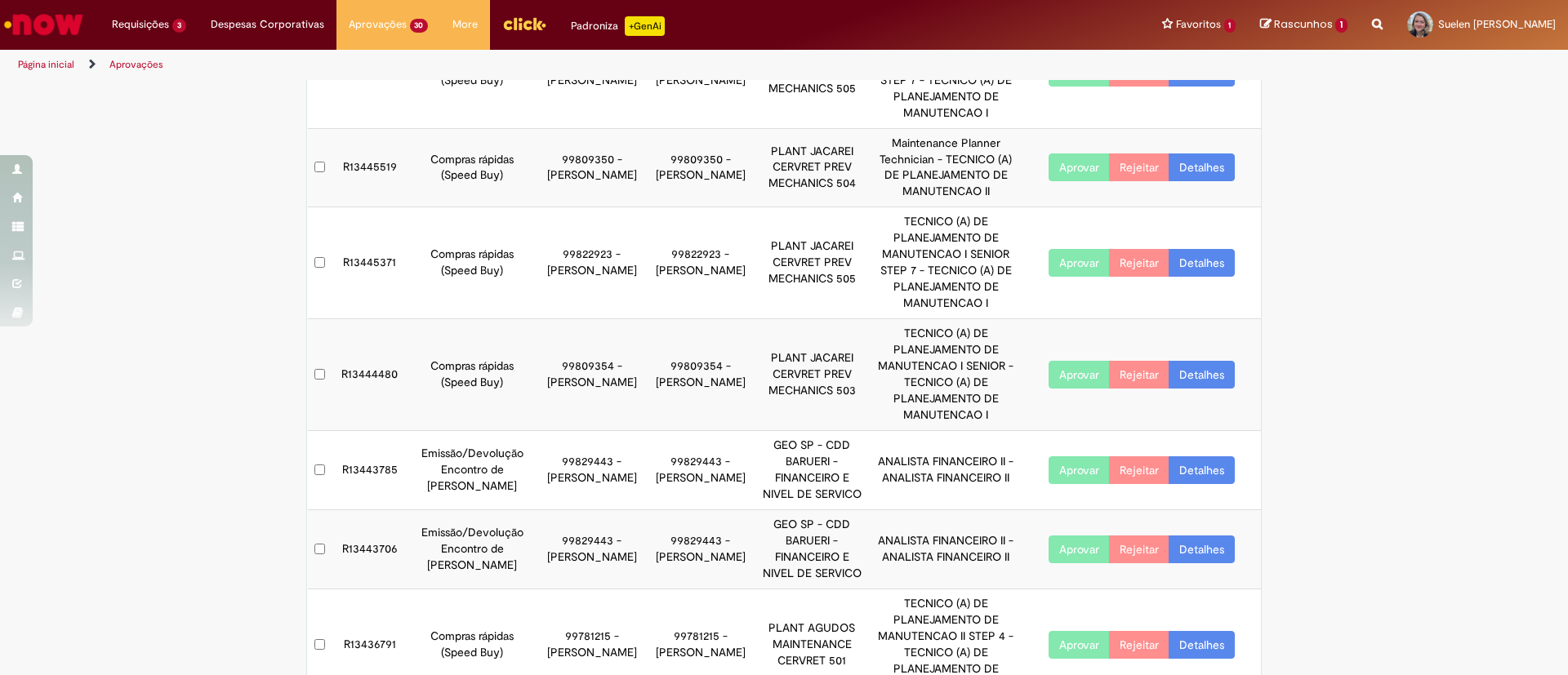
scroll to position [367, 0]
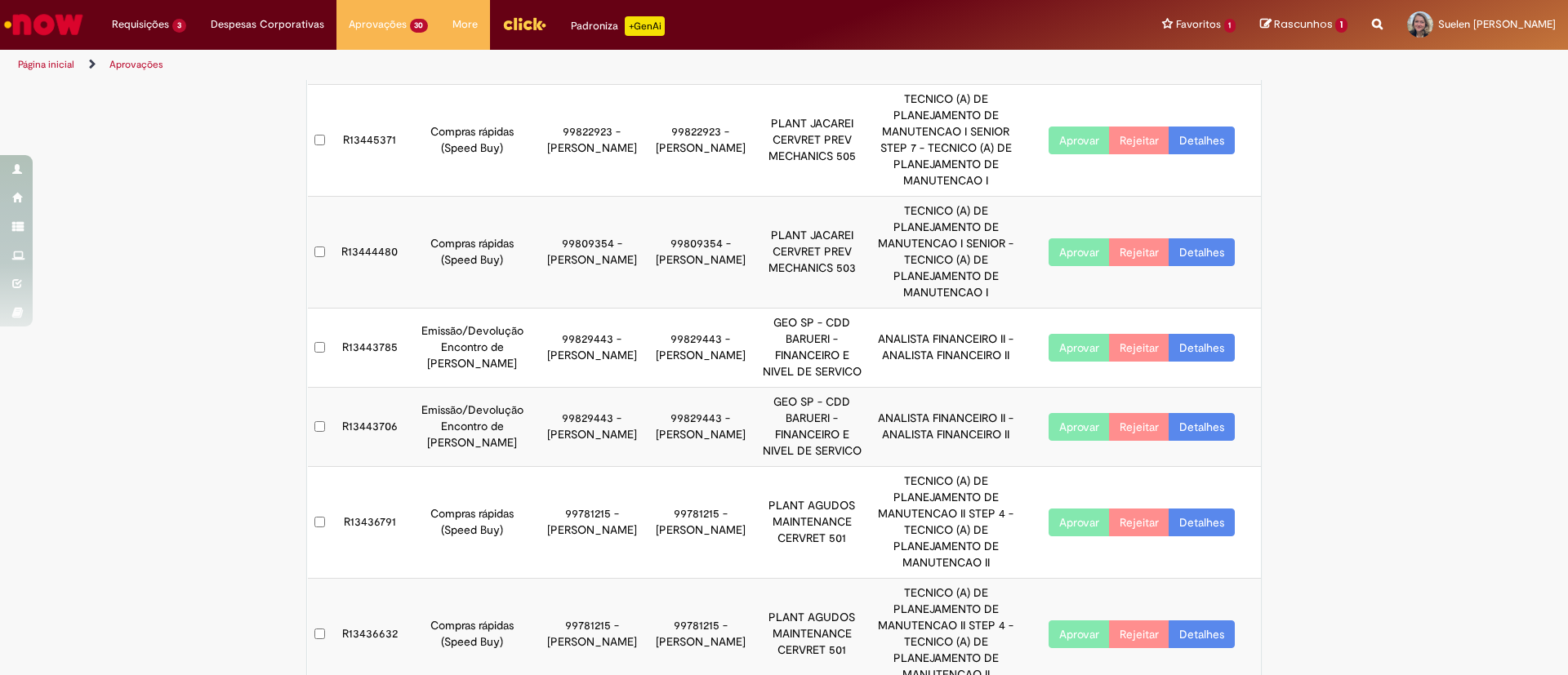
click at [363, 347] on td "R13443785" at bounding box center [370, 348] width 76 height 79
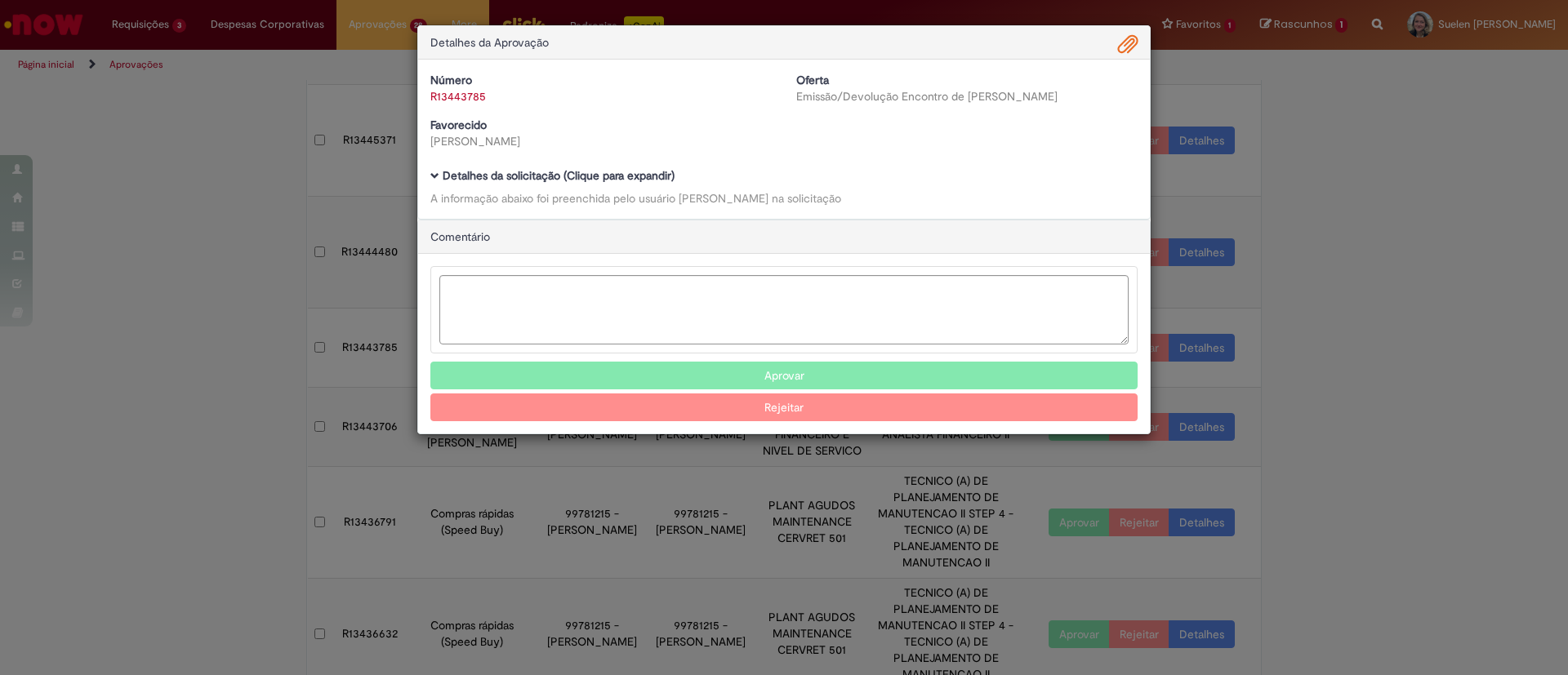
click at [511, 178] on b "Detalhes da solicitação (Clique para expandir)" at bounding box center [559, 175] width 232 height 15
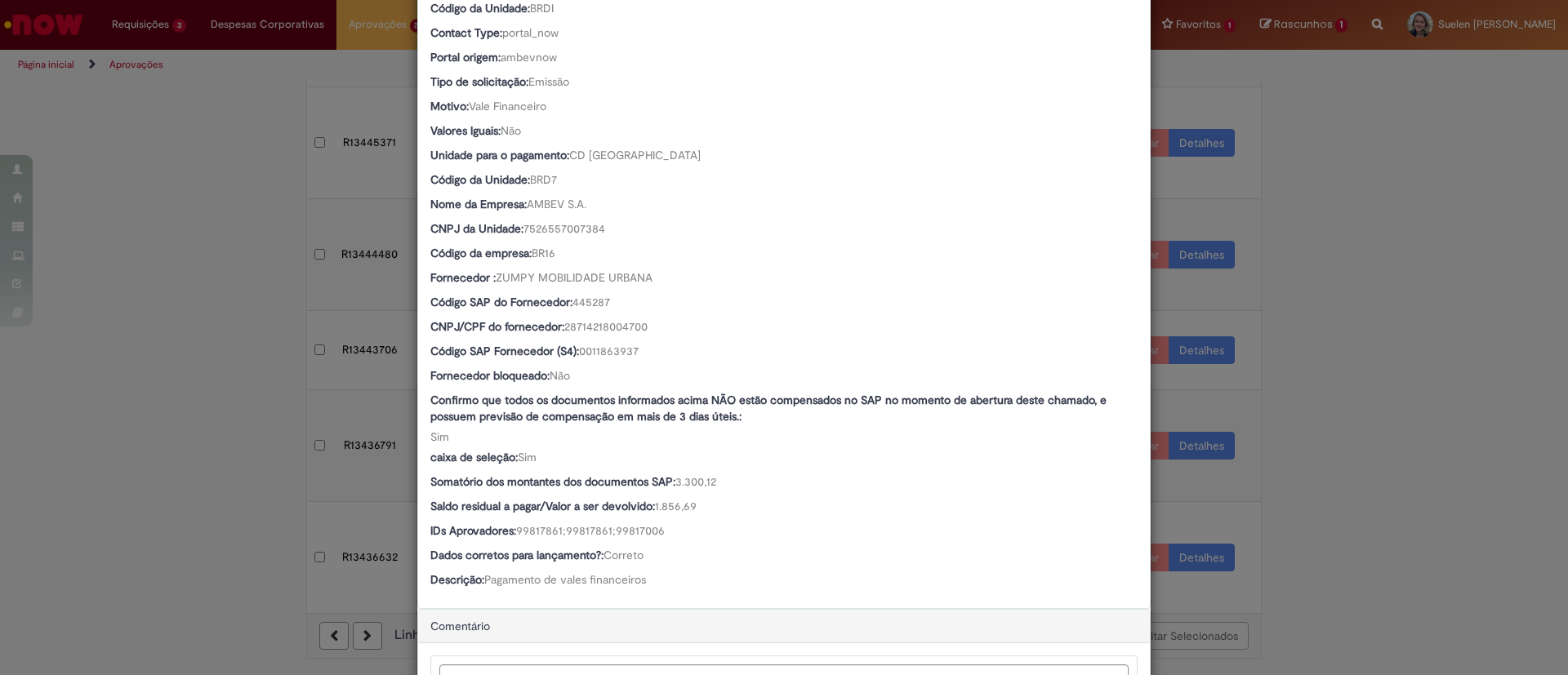
scroll to position [612, 0]
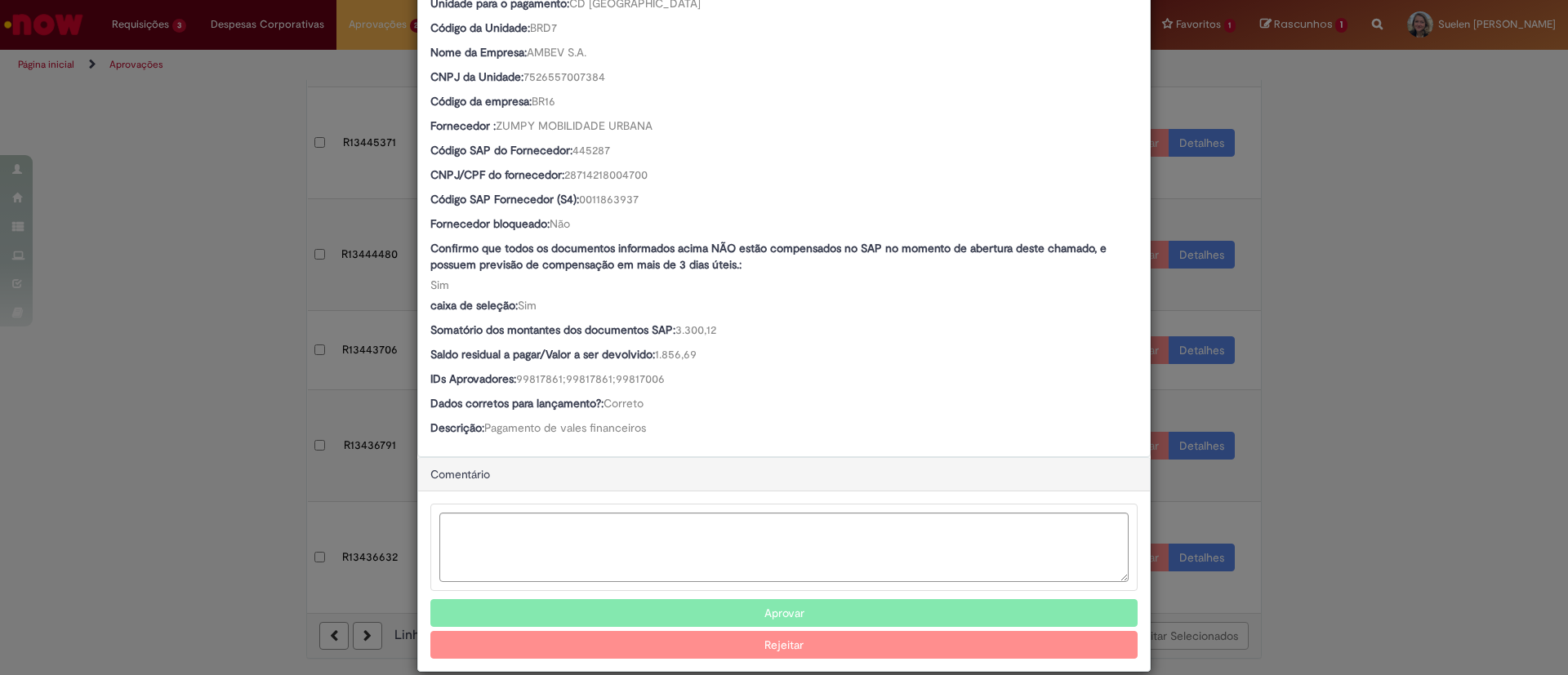
click at [266, 455] on div "Detalhes da Aprovação Número R13443785 Oferta Emissão/Devolução Encontro de Con…" at bounding box center [784, 337] width 1568 height 675
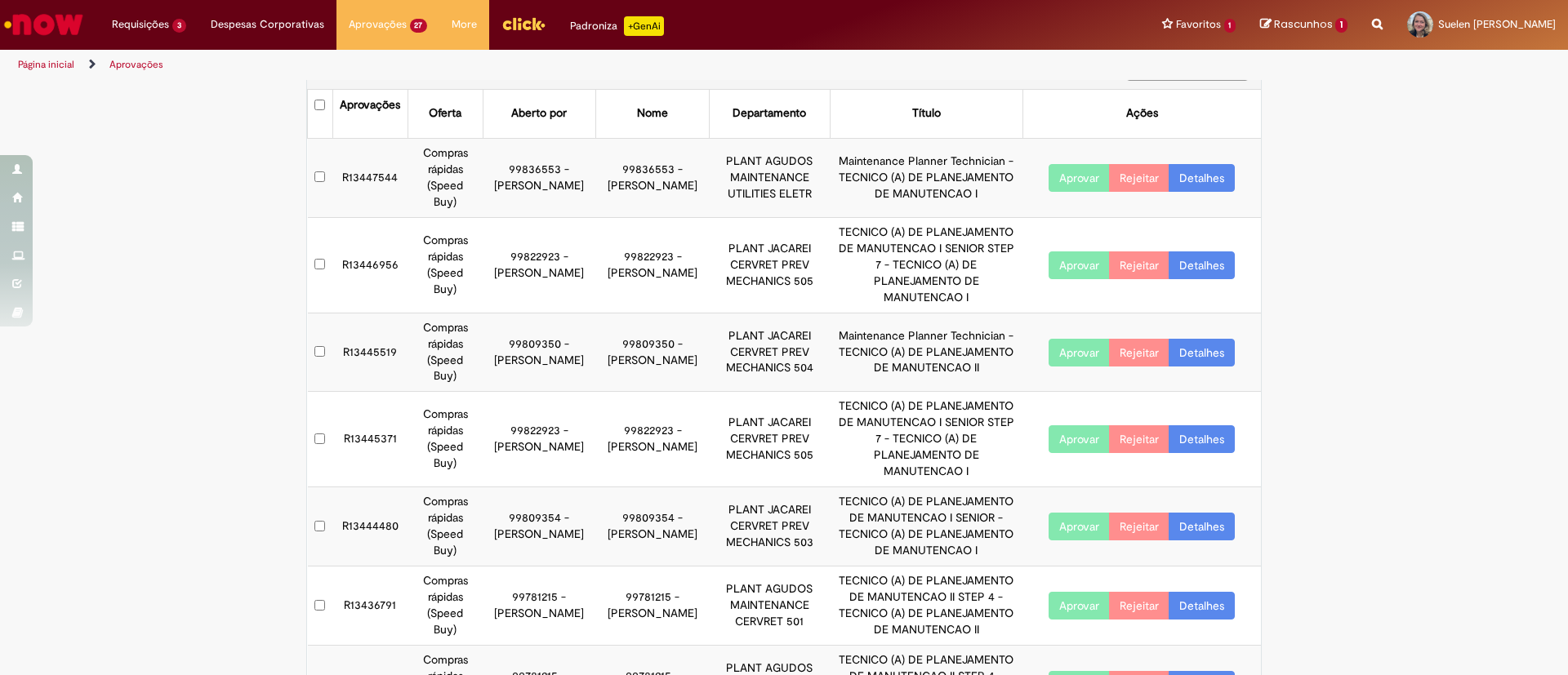
scroll to position [0, 0]
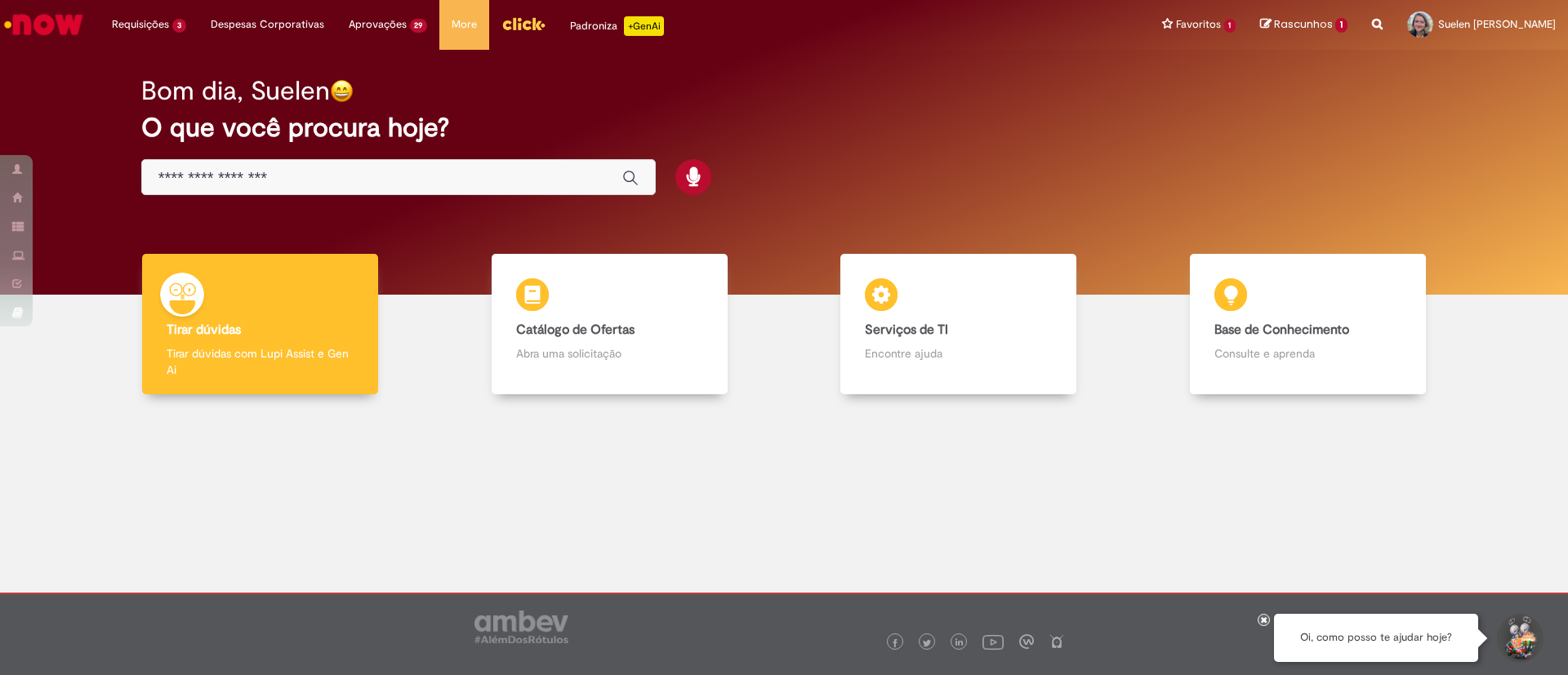
click at [486, 173] on input "Basta digitar aqui" at bounding box center [383, 178] width 448 height 19
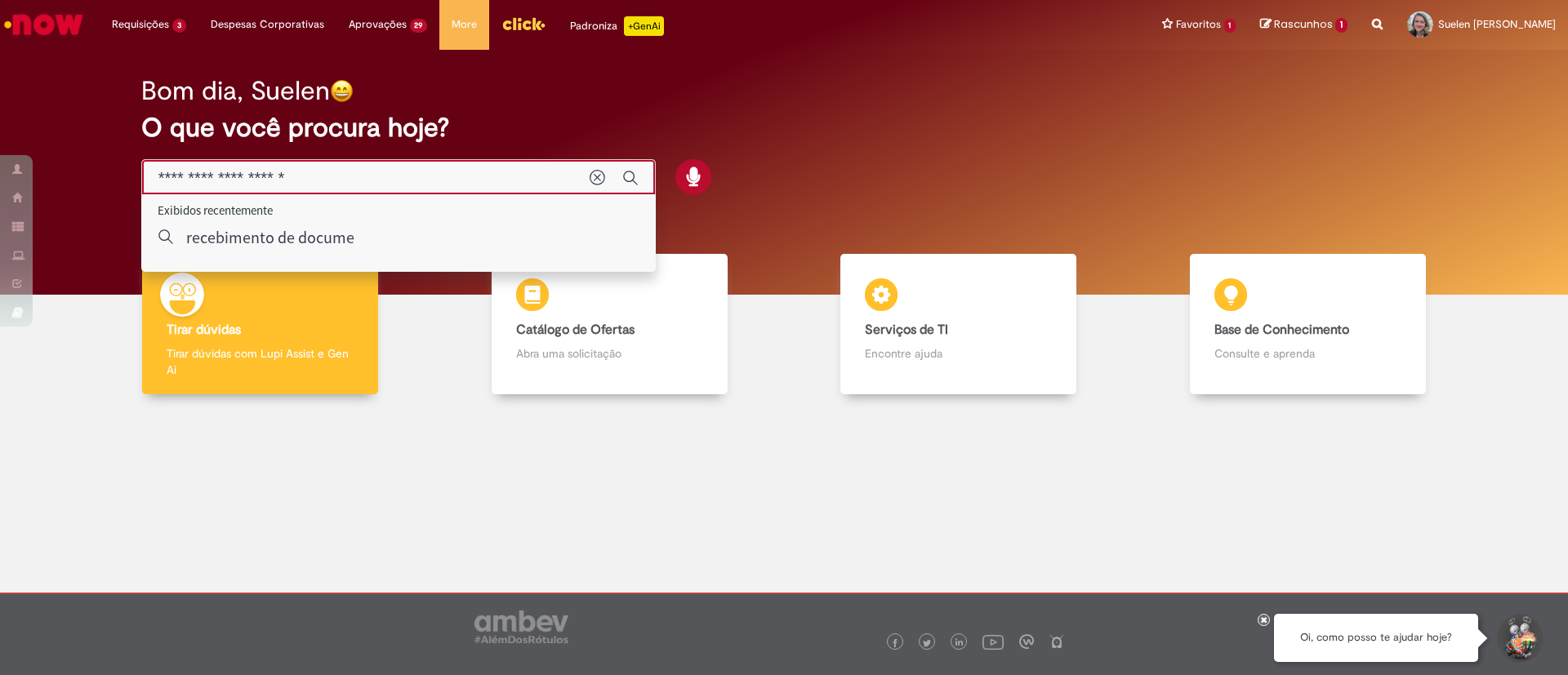
drag, startPoint x: 486, startPoint y: 172, endPoint x: 0, endPoint y: 130, distance: 487.8
click at [0, 130] on div "Bom dia, Suelen O que você procura hoje?" at bounding box center [784, 172] width 1568 height 244
type input "**********"
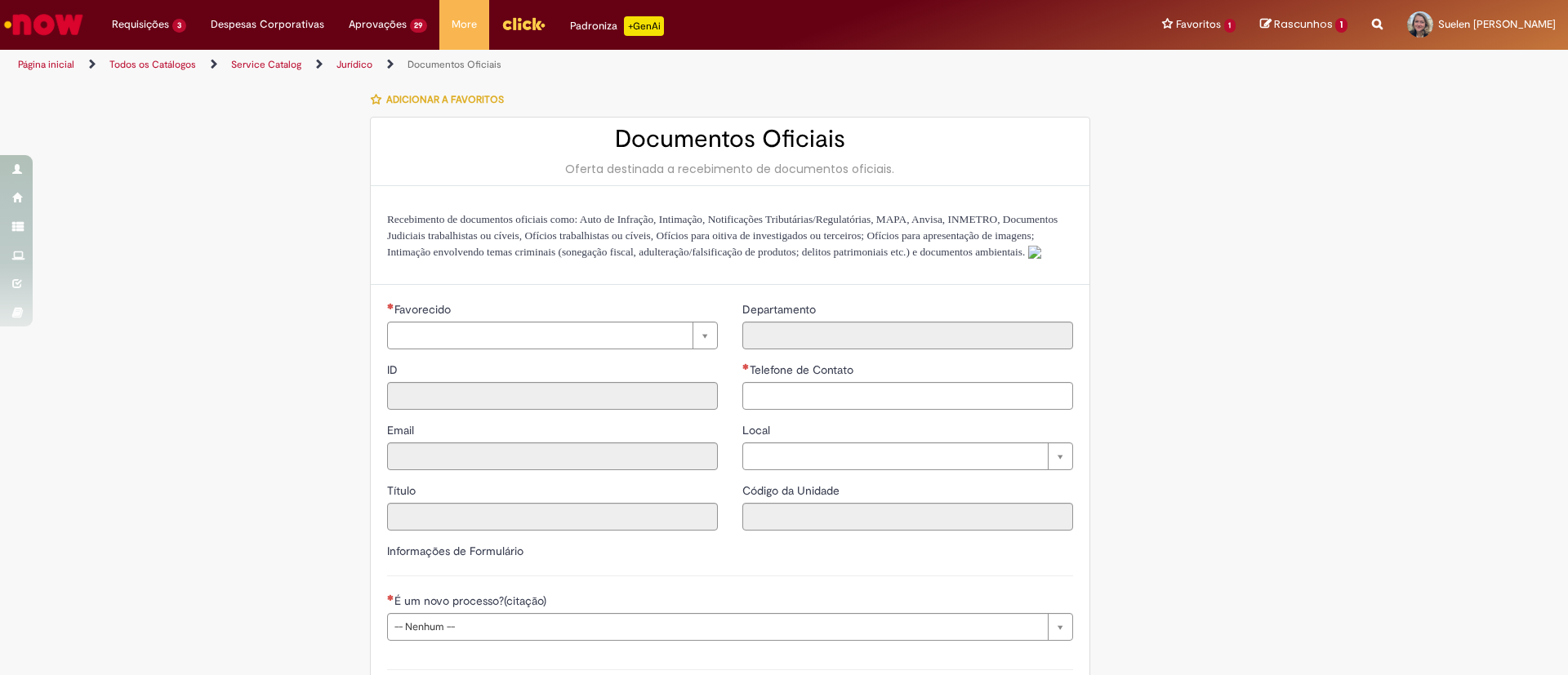
type input "********"
type input "**********"
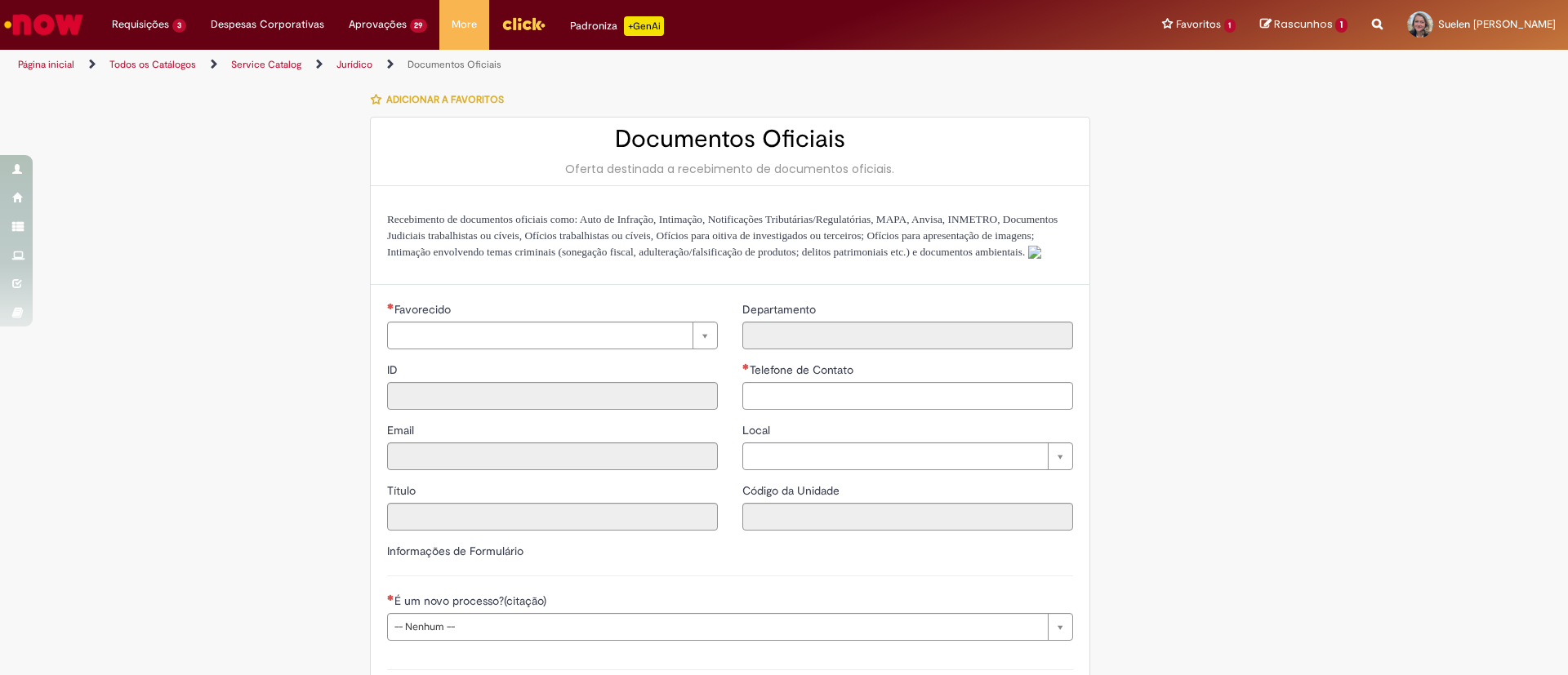
type input "****"
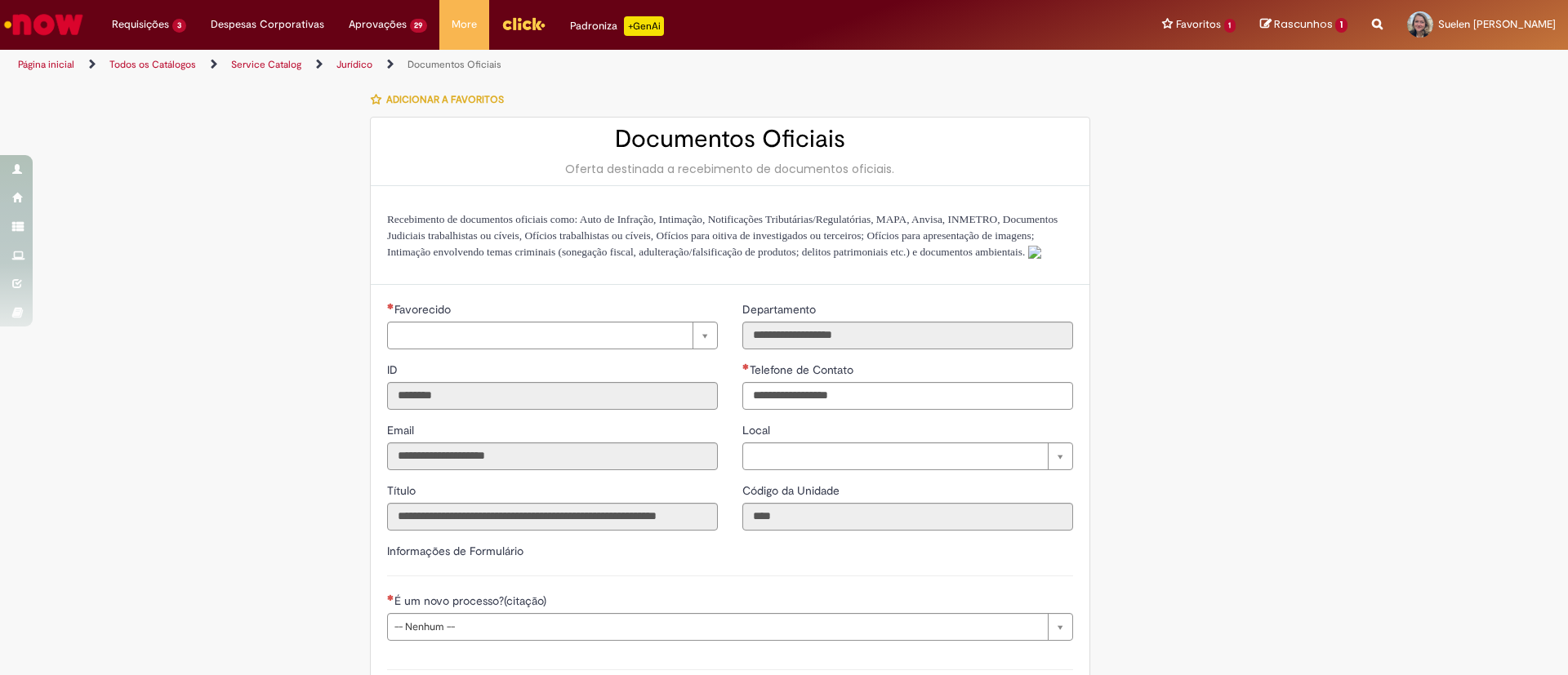
type input "**********"
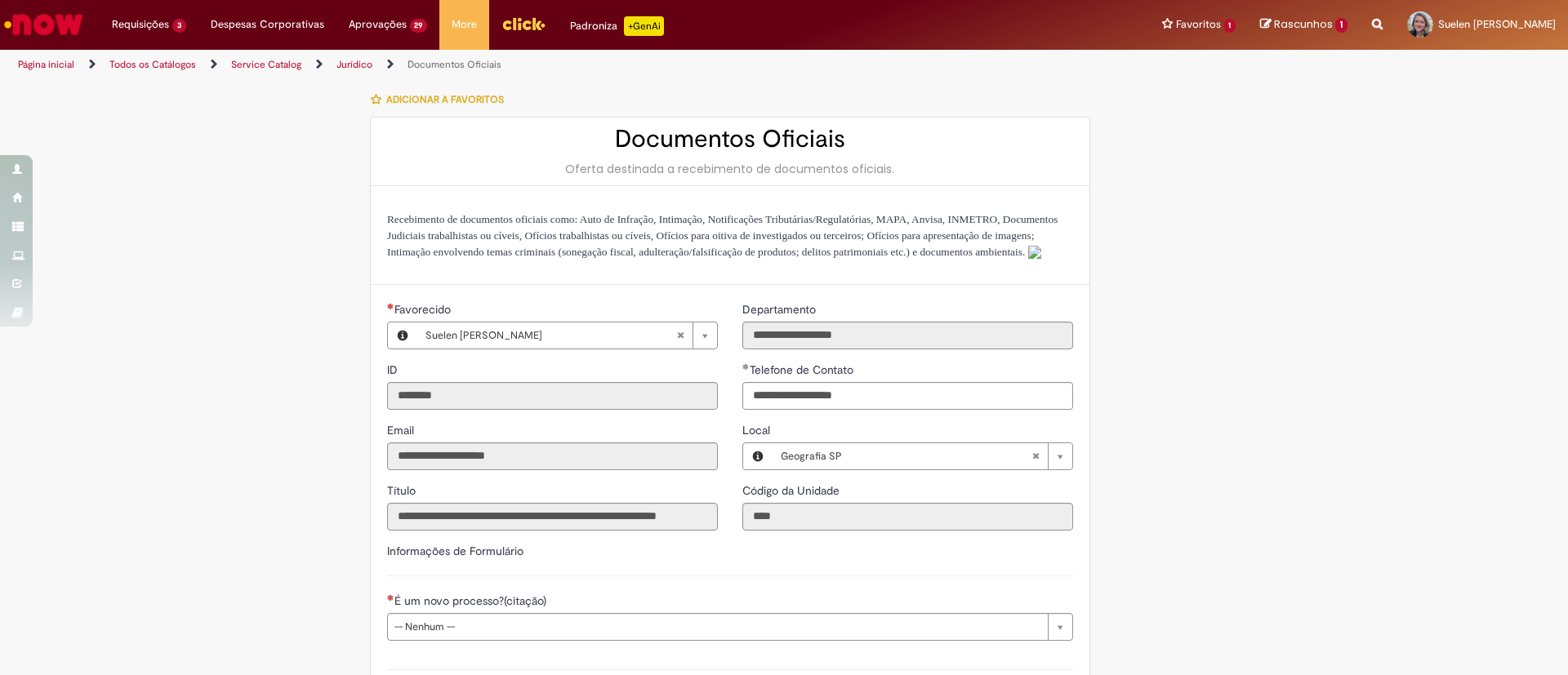
type input "**********"
